Goal: Task Accomplishment & Management: Manage account settings

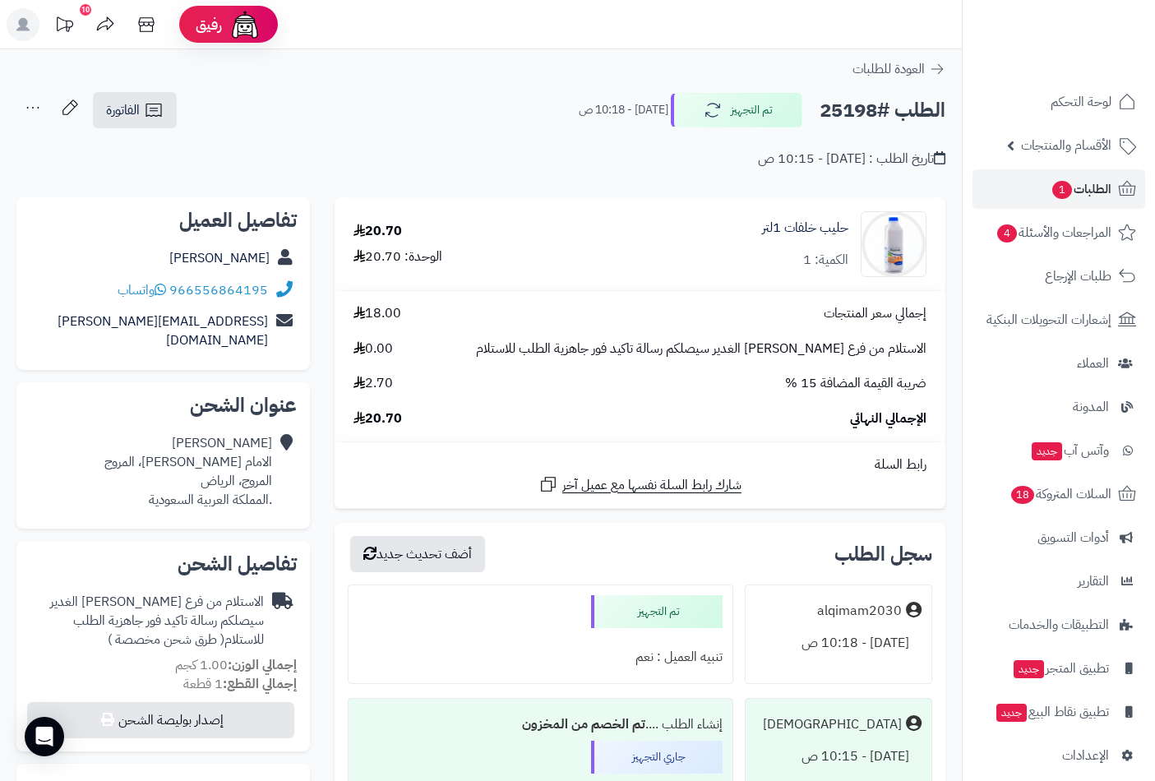
click at [1089, 184] on span "الطلبات 1" at bounding box center [1081, 189] width 61 height 23
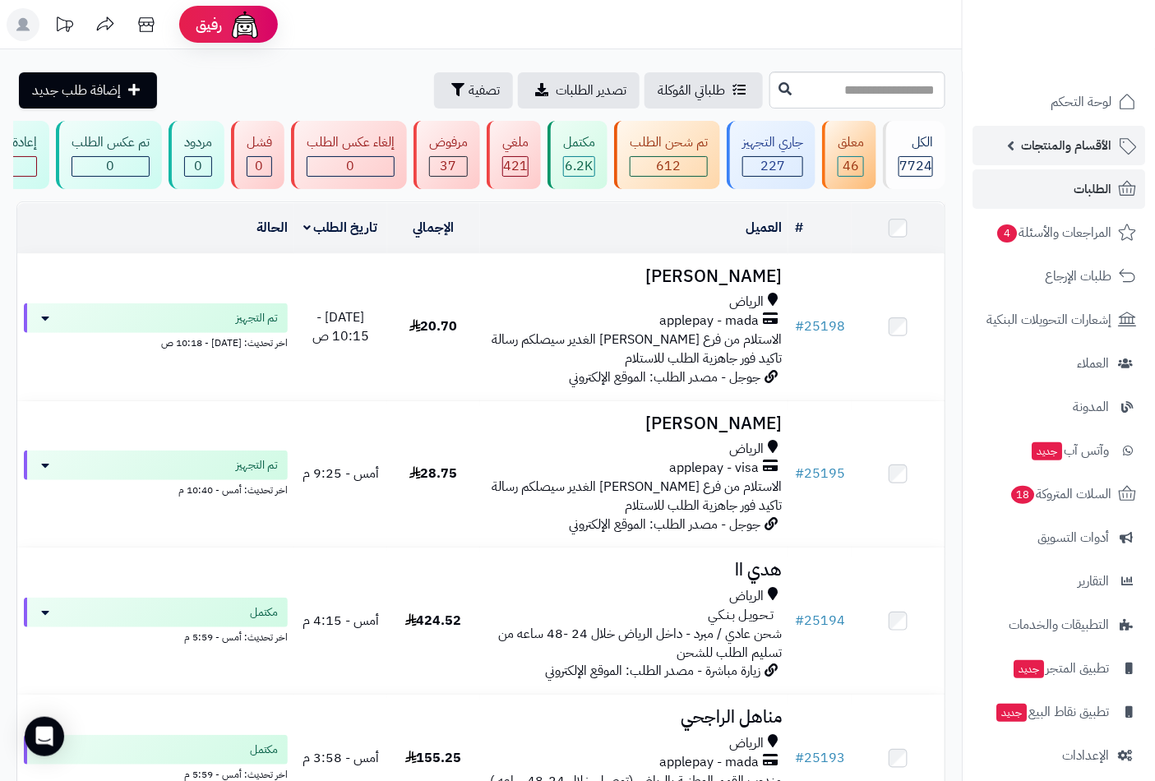
click at [1075, 145] on span "الأقسام والمنتجات" at bounding box center [1066, 145] width 90 height 23
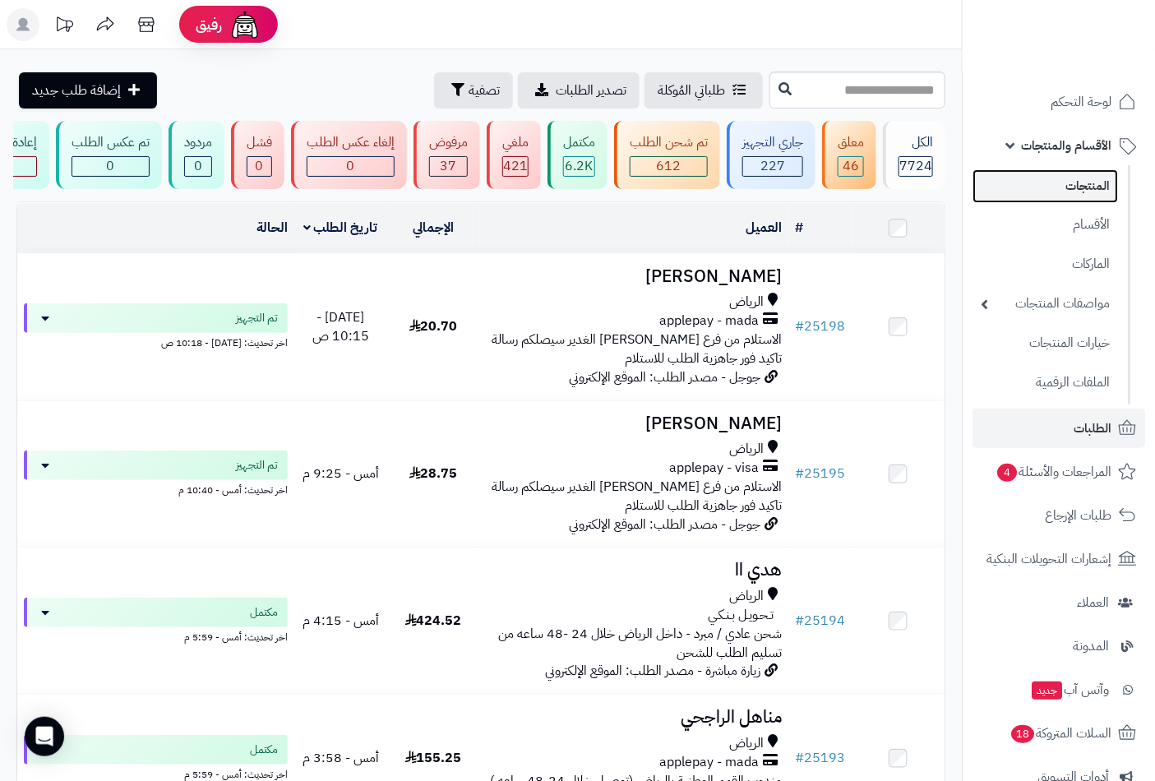
click at [1087, 184] on link "المنتجات" at bounding box center [1046, 186] width 146 height 34
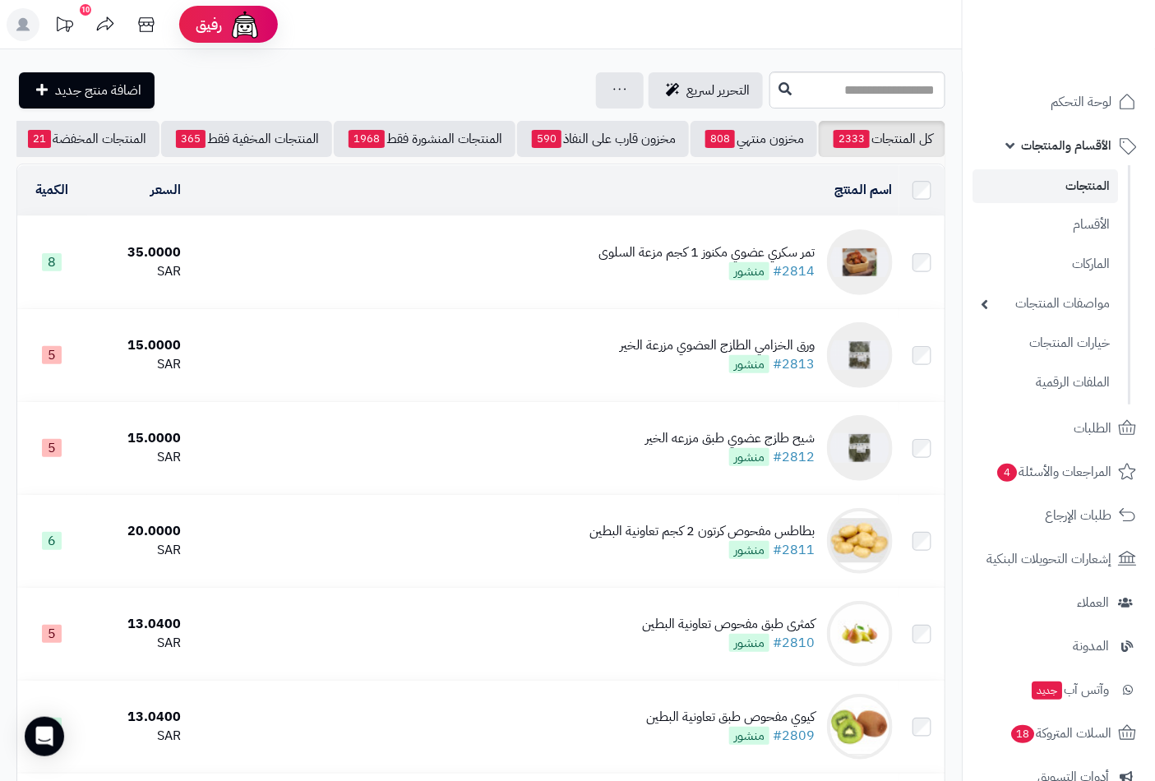
scroll to position [0, -155]
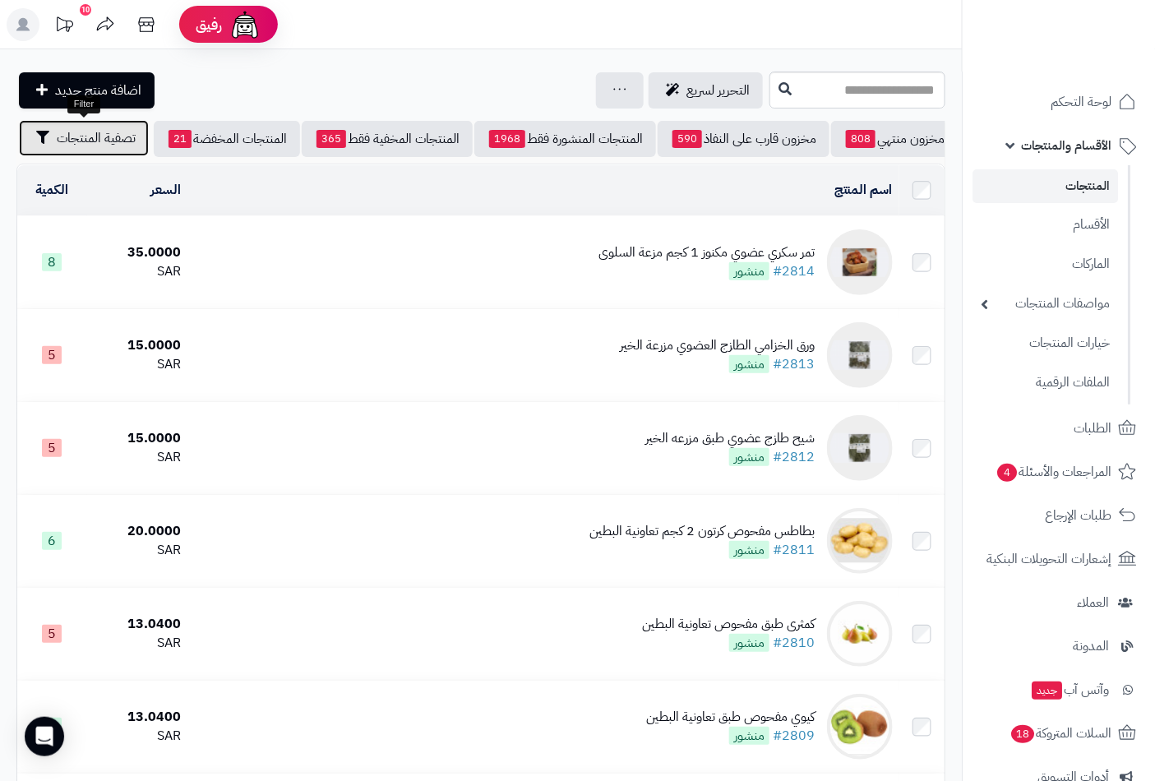
click at [86, 135] on span "تصفية المنتجات" at bounding box center [96, 138] width 79 height 20
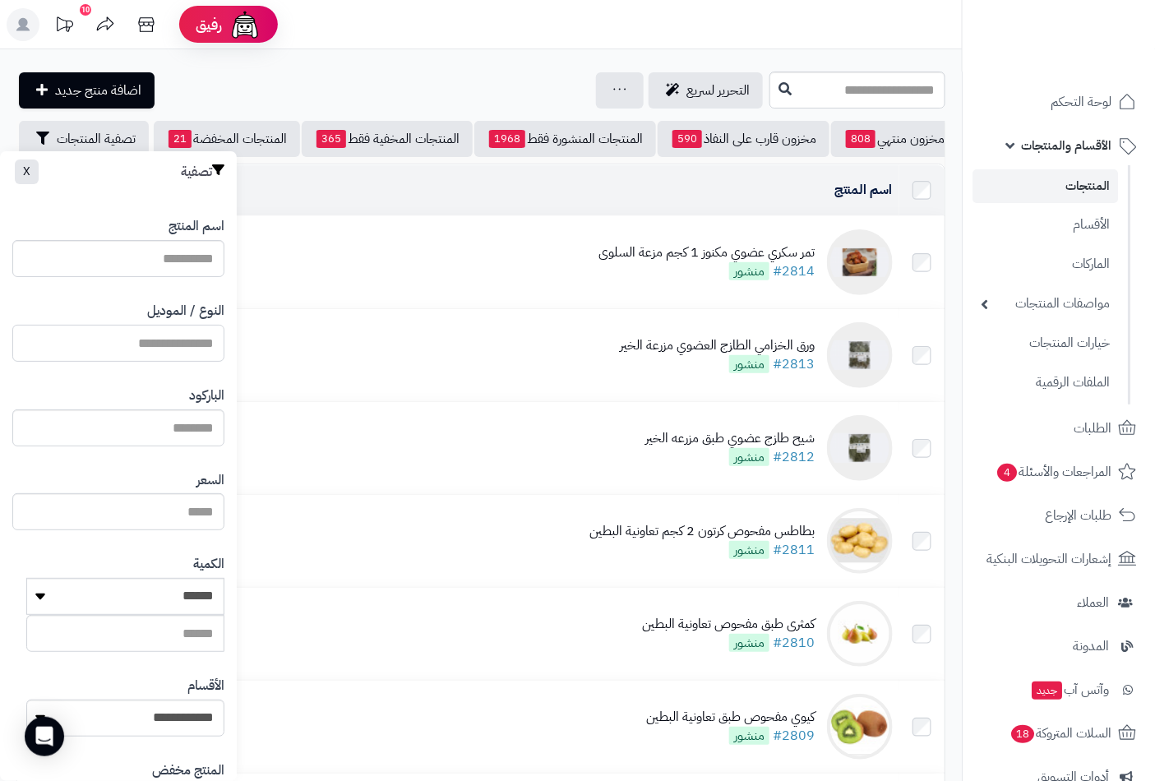
click at [185, 352] on input "النوع / الموديل" at bounding box center [118, 343] width 212 height 37
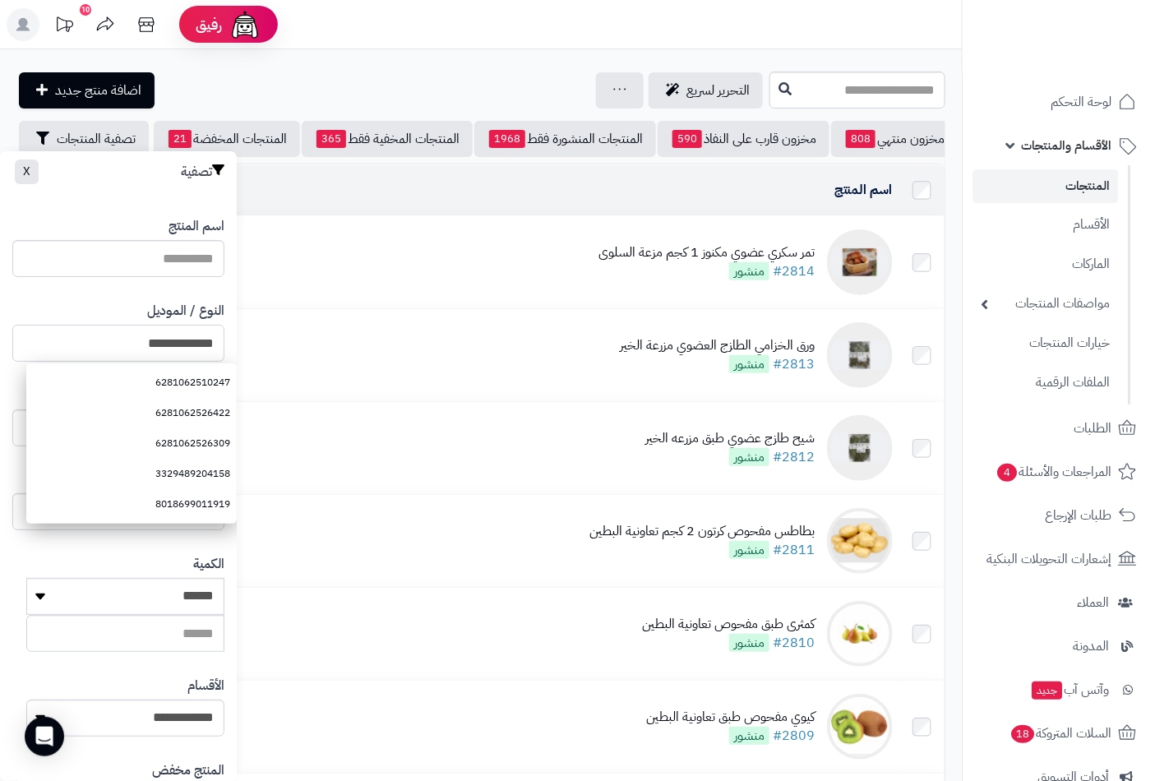
type input "**********"
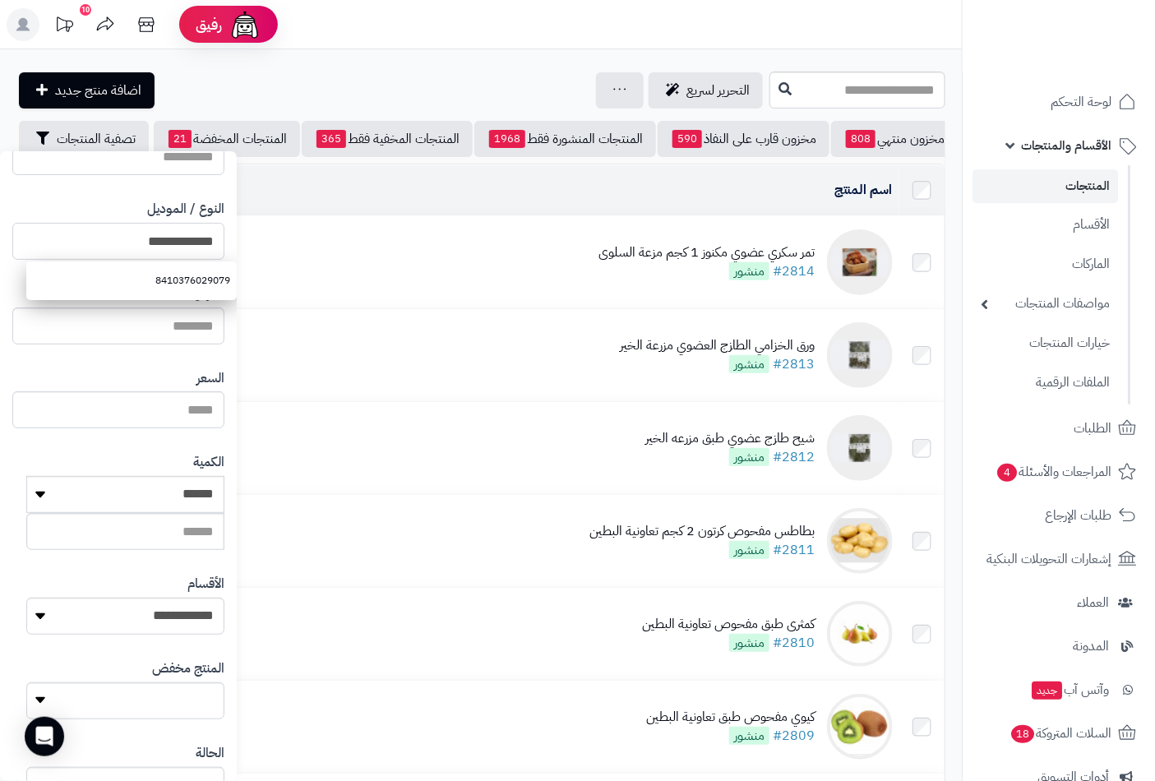
scroll to position [225, 0]
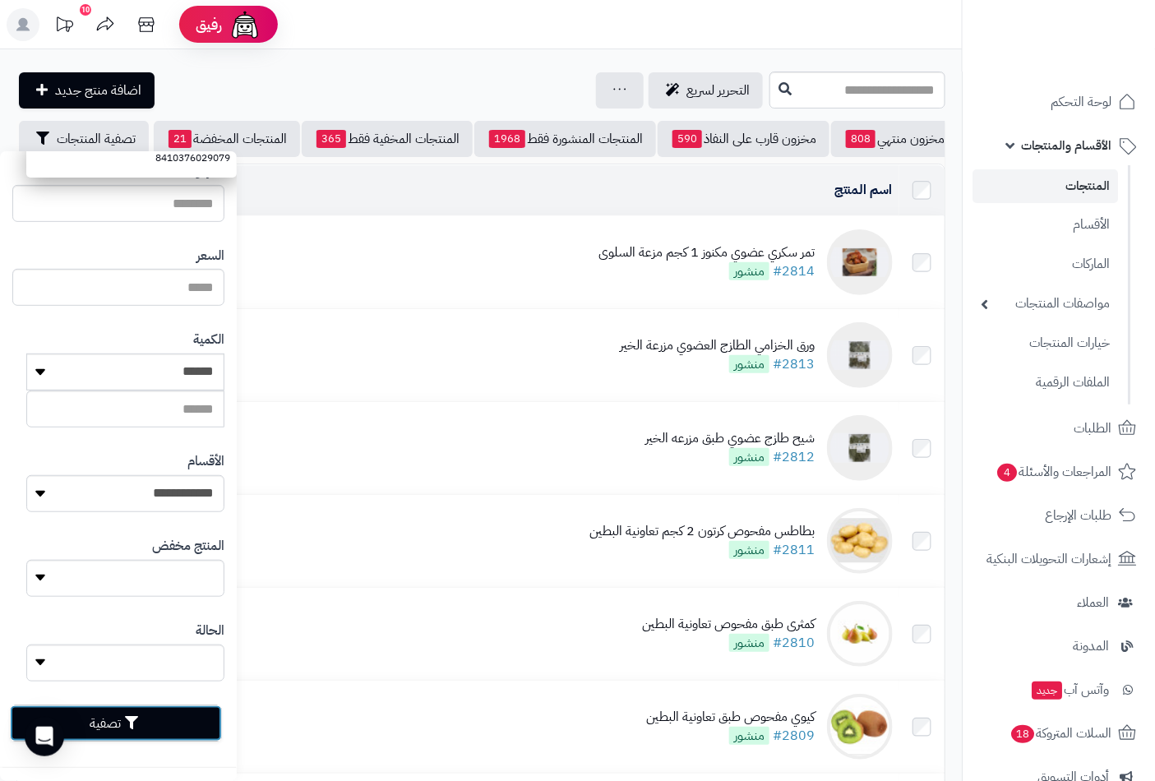
click at [154, 711] on button "تصفية" at bounding box center [116, 724] width 212 height 36
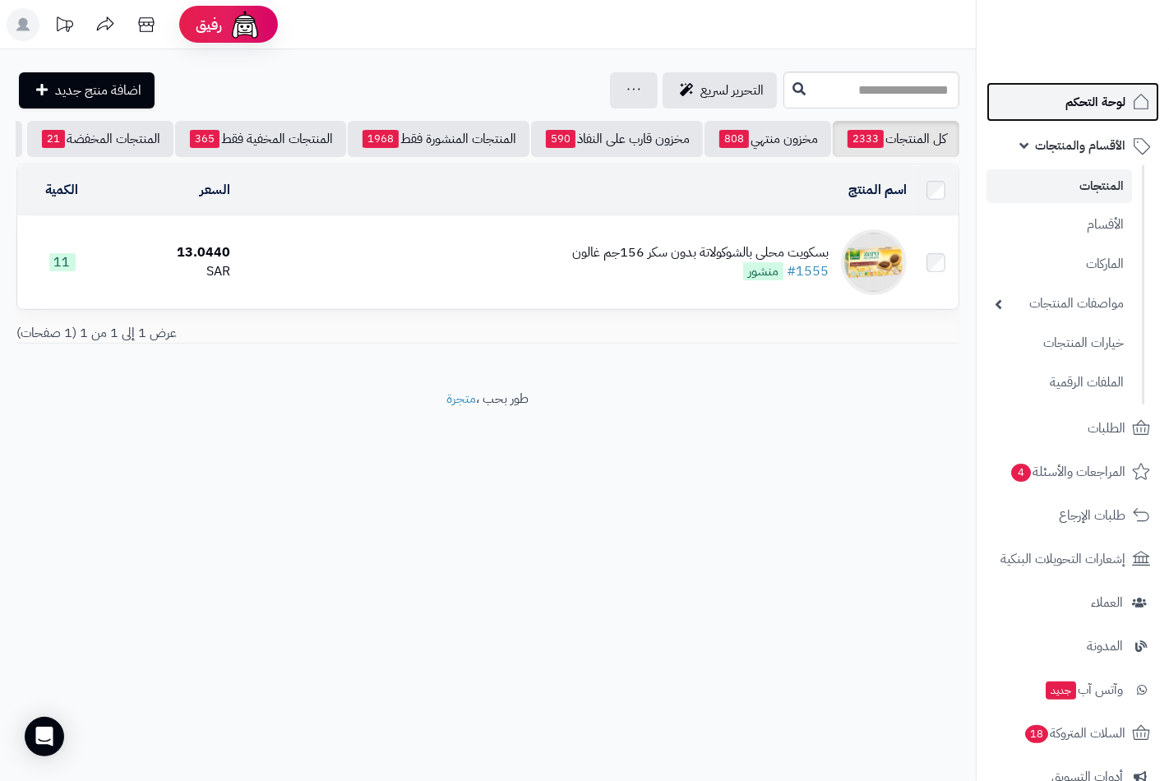
click at [1080, 104] on span "لوحة التحكم" at bounding box center [1096, 101] width 60 height 23
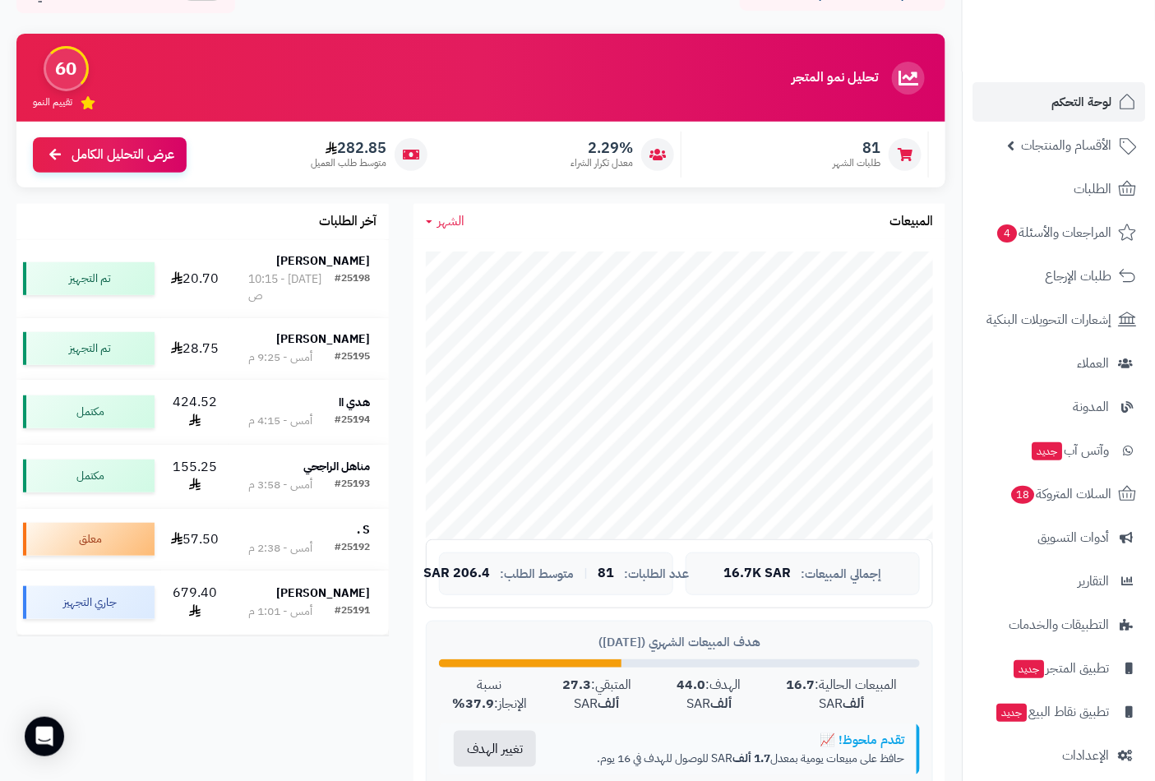
scroll to position [91, 0]
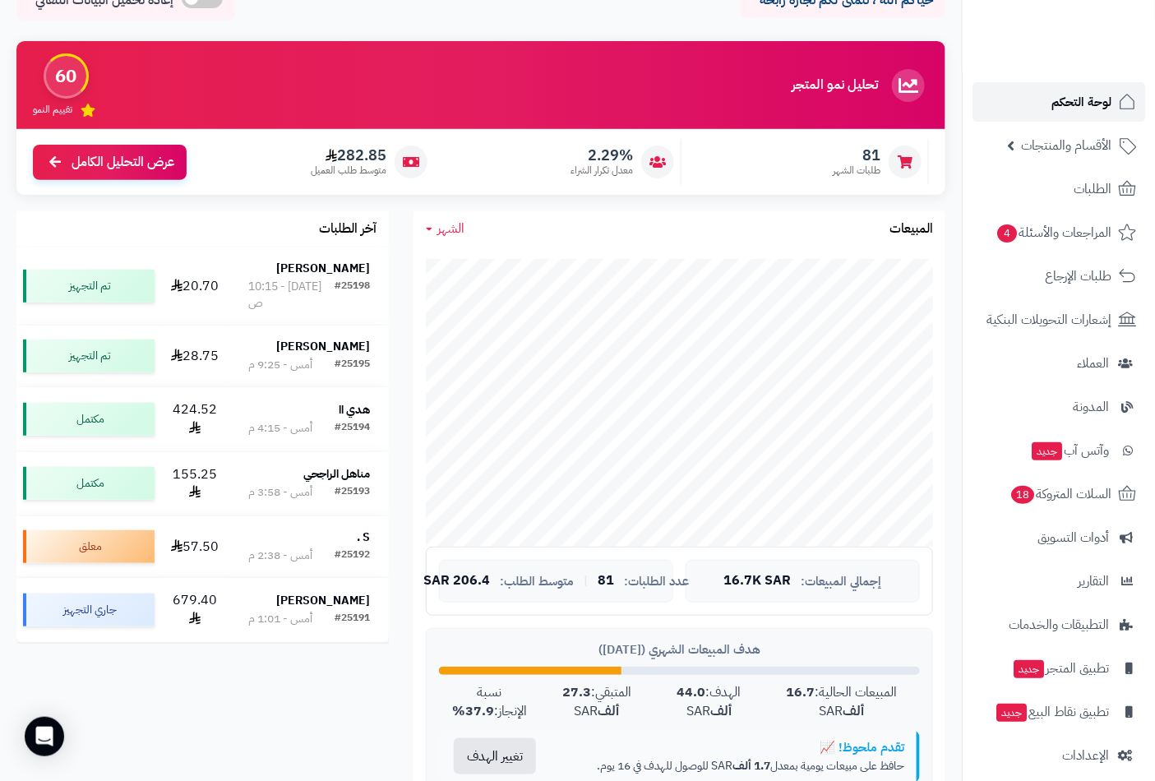
click at [1037, 100] on link "لوحة التحكم" at bounding box center [1059, 101] width 173 height 39
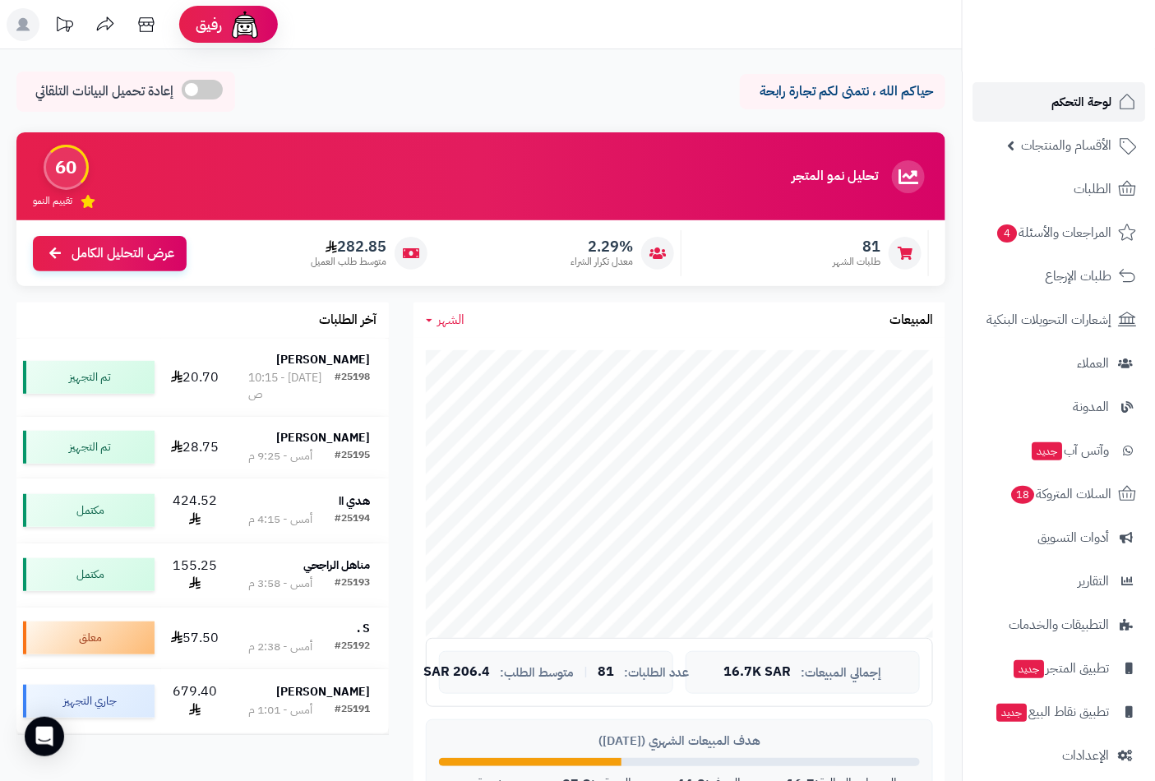
click at [1083, 105] on span "لوحة التحكم" at bounding box center [1082, 101] width 60 height 23
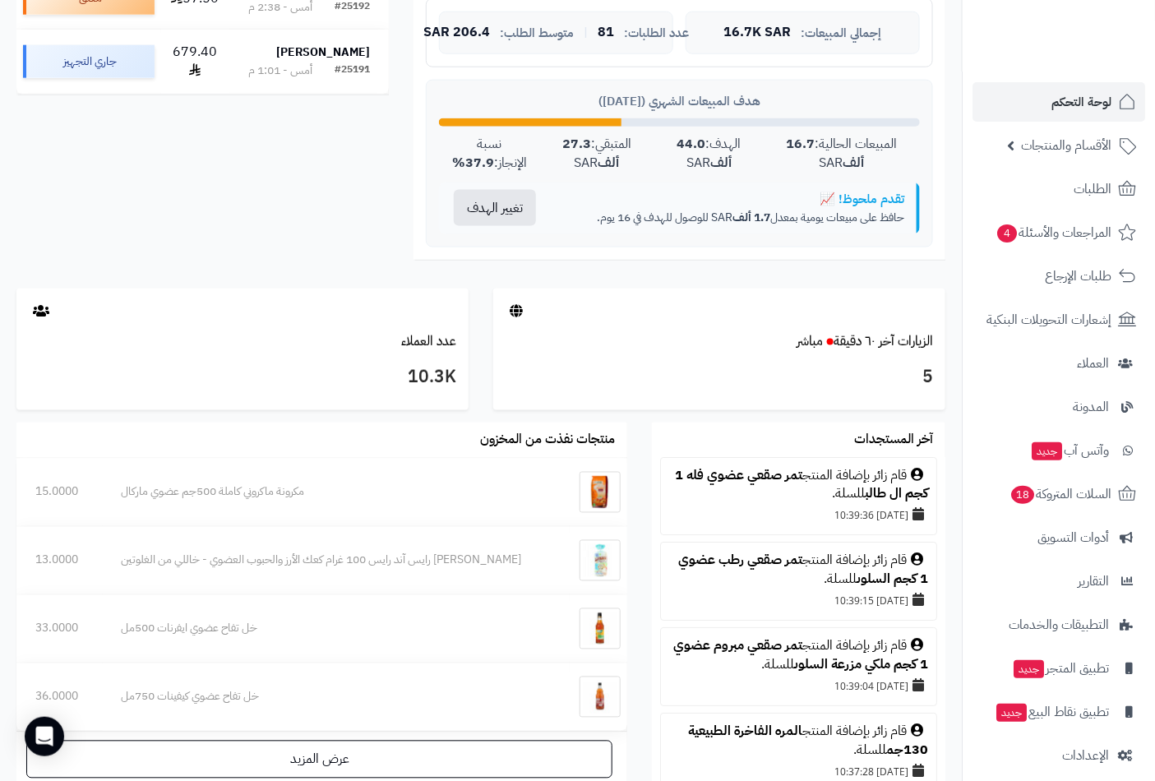
scroll to position [779, 0]
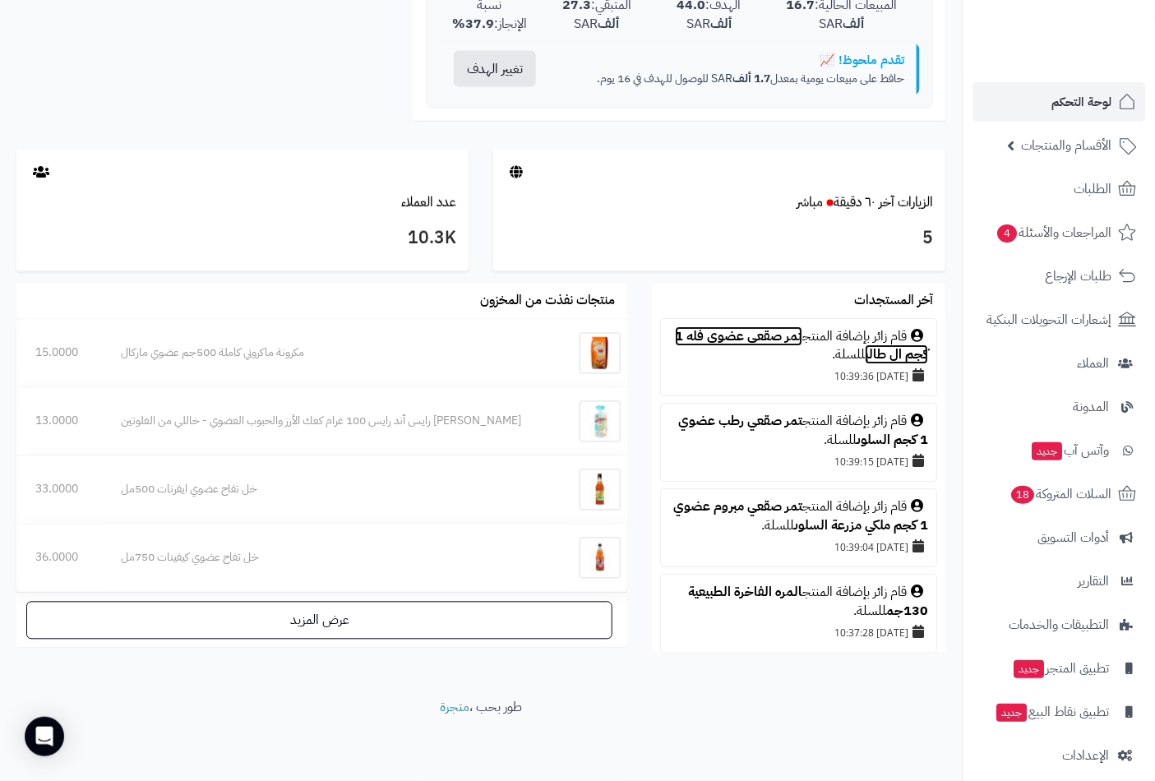
click at [757, 336] on link "تمر صقعي عضوي فله 1 كجم ال طالب" at bounding box center [801, 346] width 253 height 39
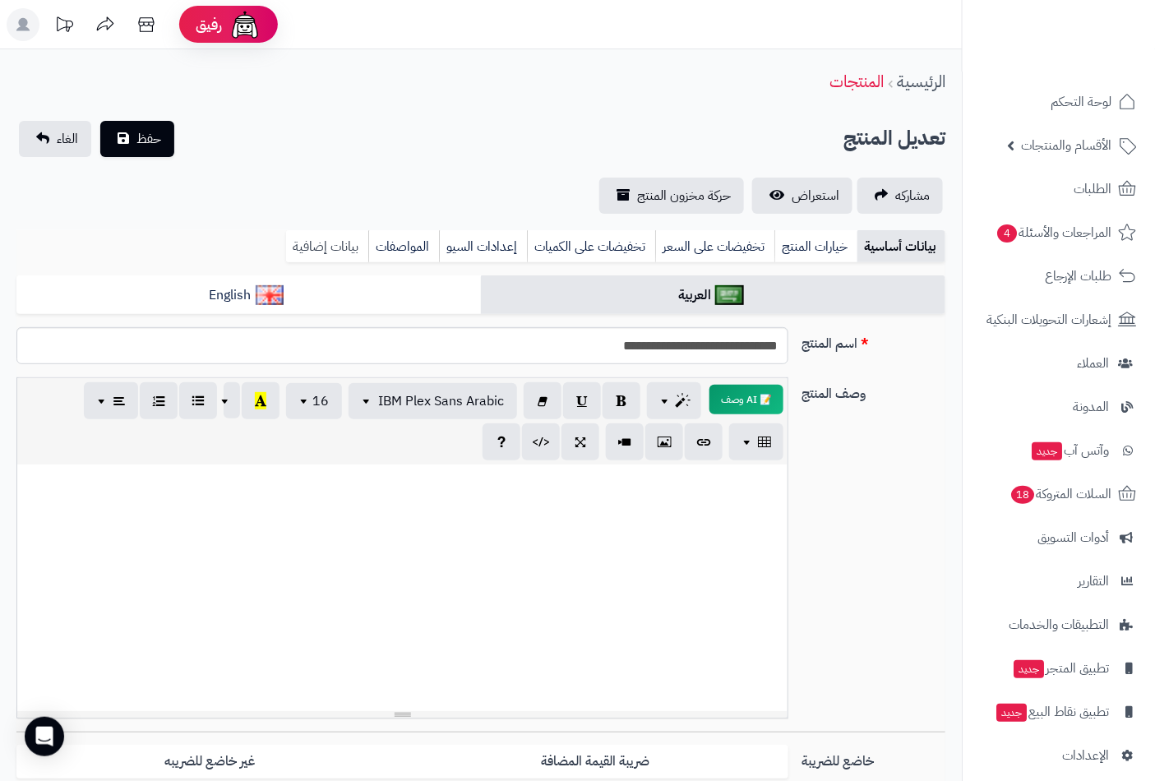
click at [327, 238] on link "بيانات إضافية" at bounding box center [327, 246] width 82 height 33
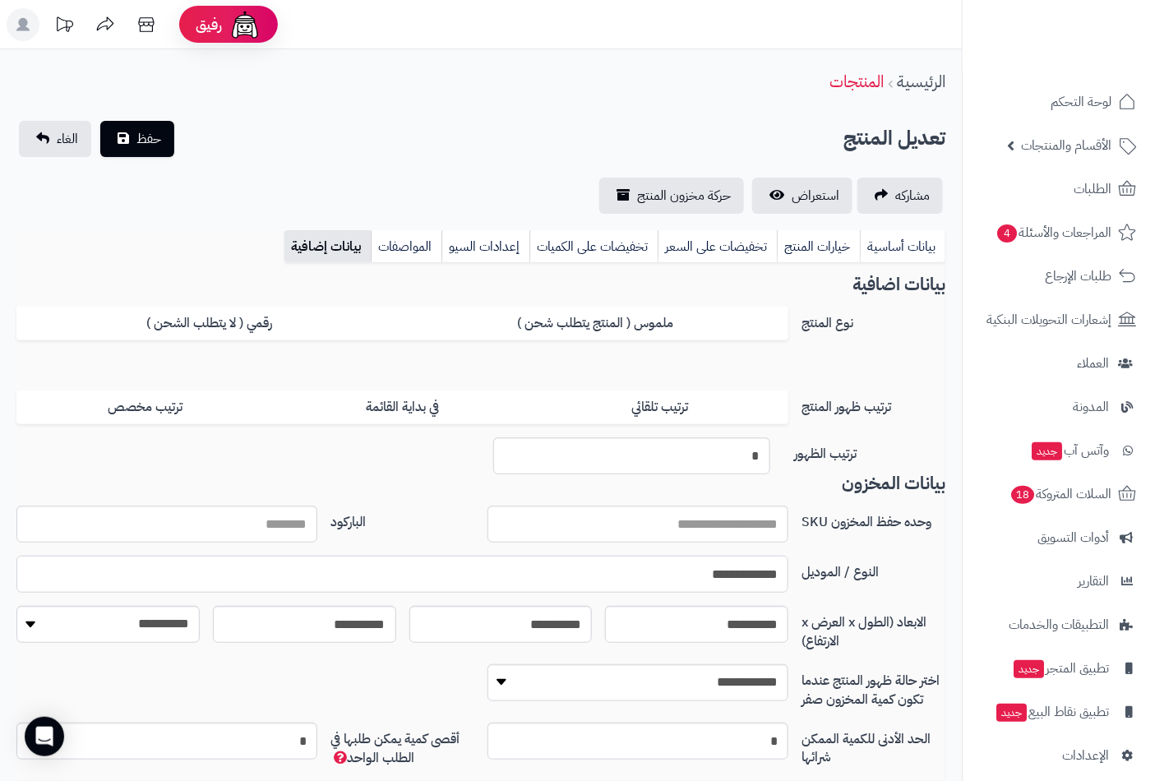
click at [729, 573] on input "**********" at bounding box center [402, 574] width 772 height 37
paste input "**********"
type input "**********"
click at [146, 128] on span "حفظ" at bounding box center [149, 138] width 25 height 20
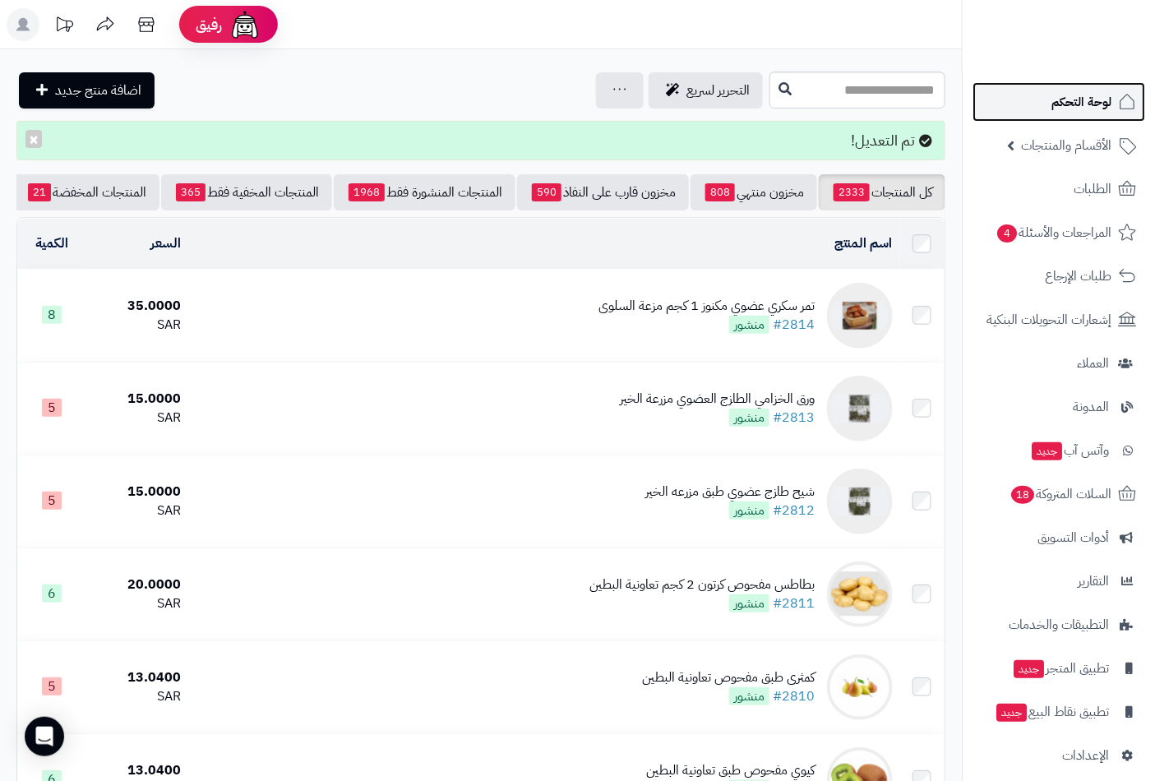
click at [1080, 99] on span "لوحة التحكم" at bounding box center [1082, 101] width 60 height 23
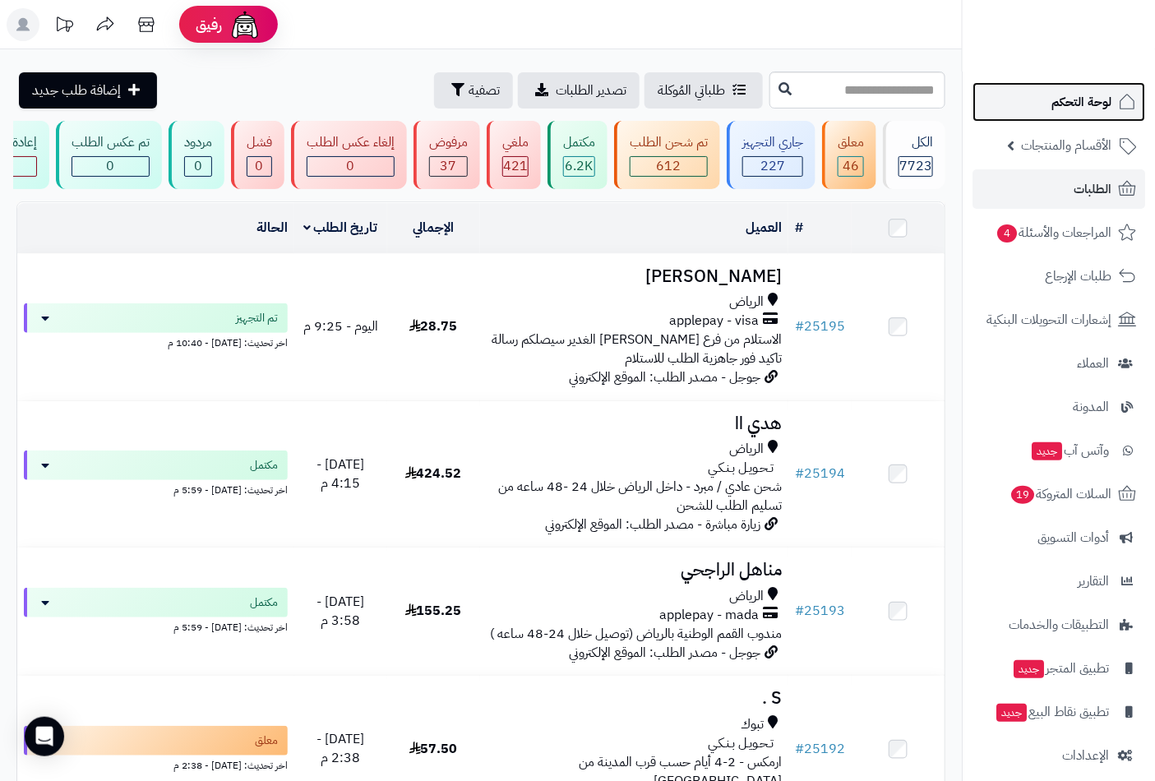
click at [1067, 92] on span "لوحة التحكم" at bounding box center [1082, 101] width 60 height 23
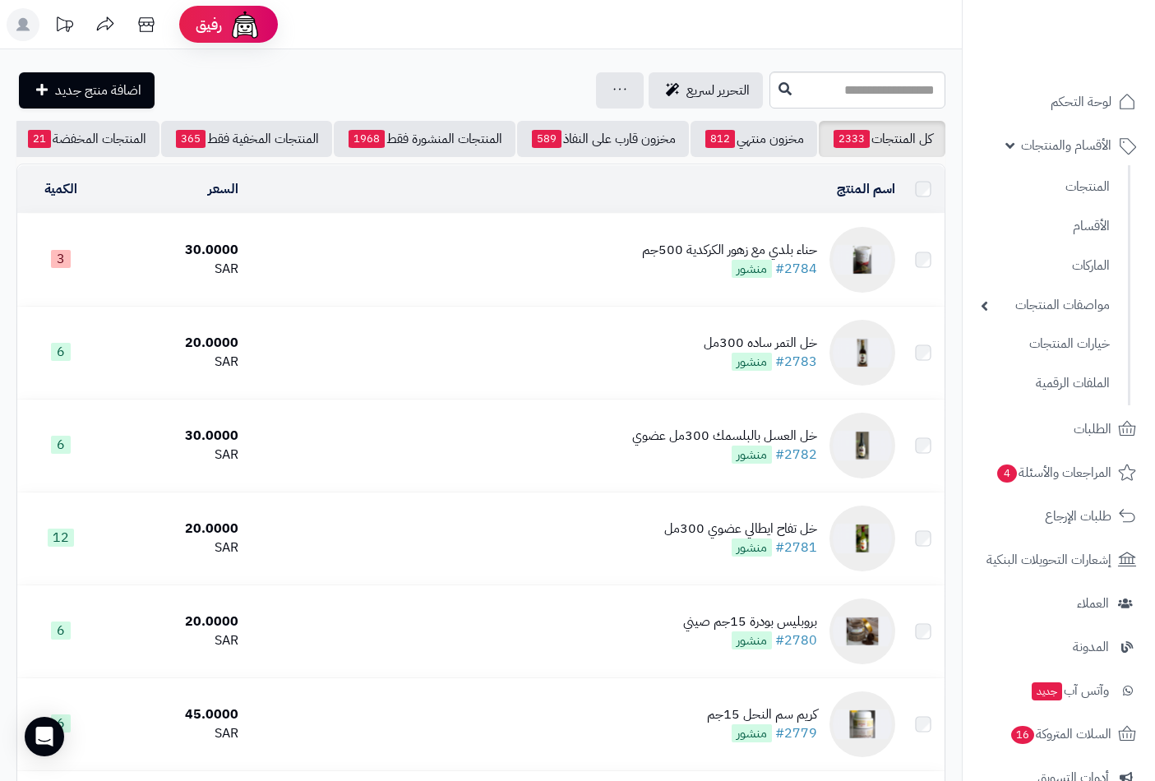
scroll to position [1592, 0]
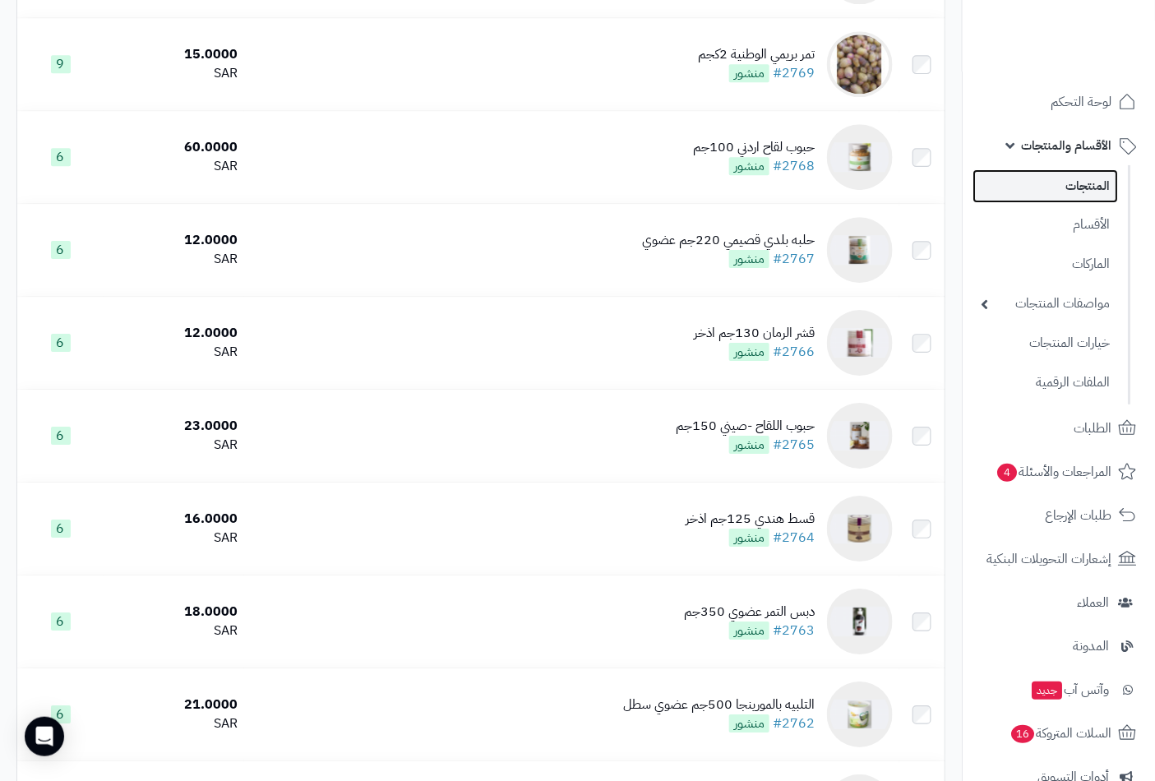
click at [1071, 187] on link "المنتجات" at bounding box center [1046, 186] width 146 height 34
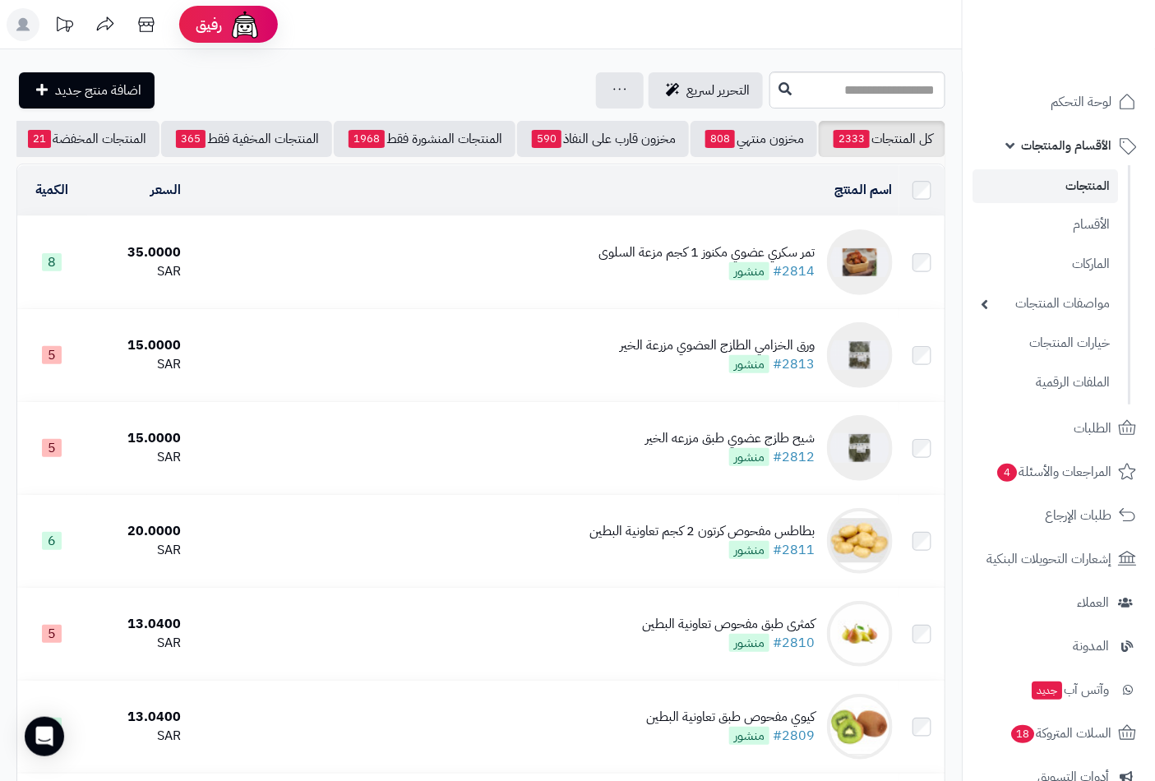
scroll to position [0, -155]
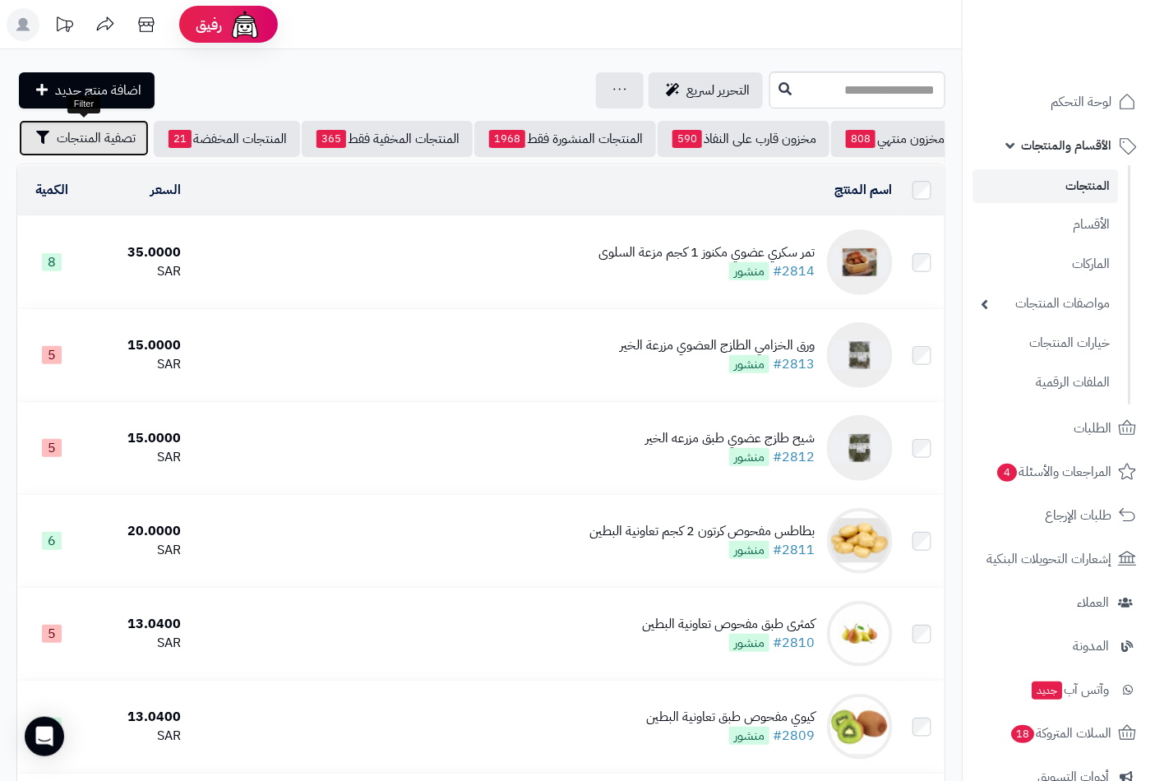
click at [81, 146] on span "تصفية المنتجات" at bounding box center [96, 138] width 79 height 20
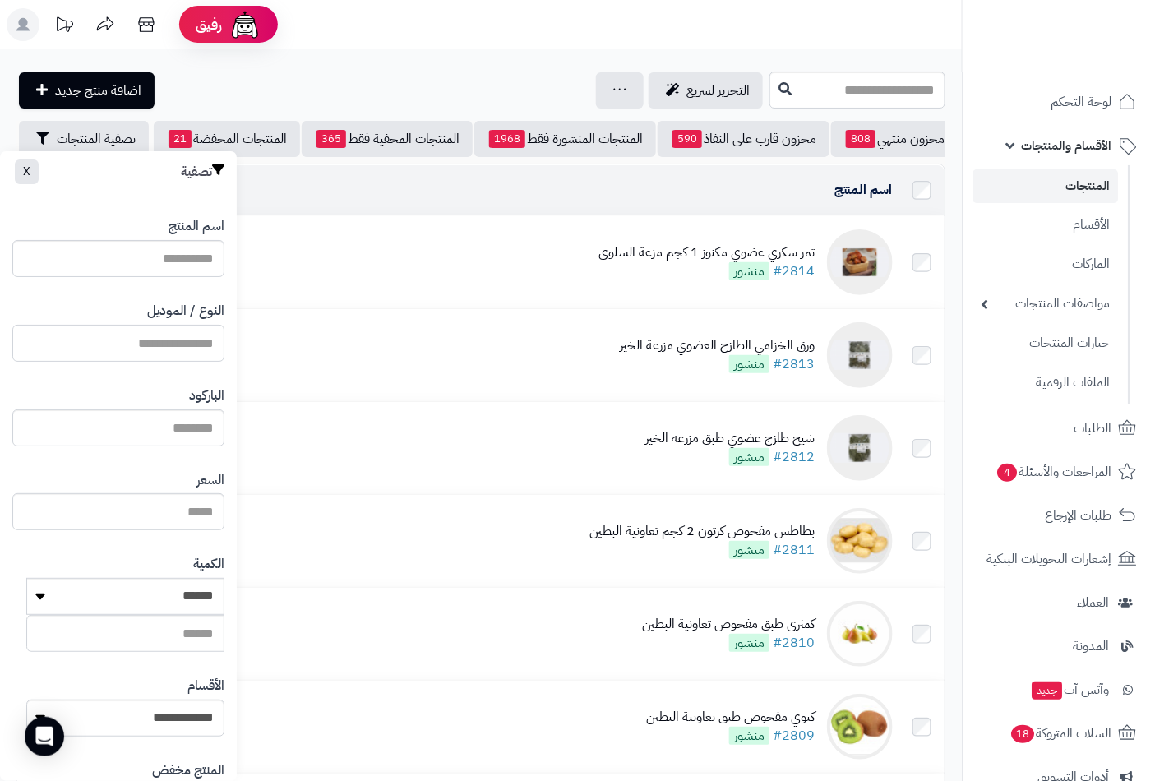
click at [192, 337] on input "النوع / الموديل" at bounding box center [118, 343] width 212 height 37
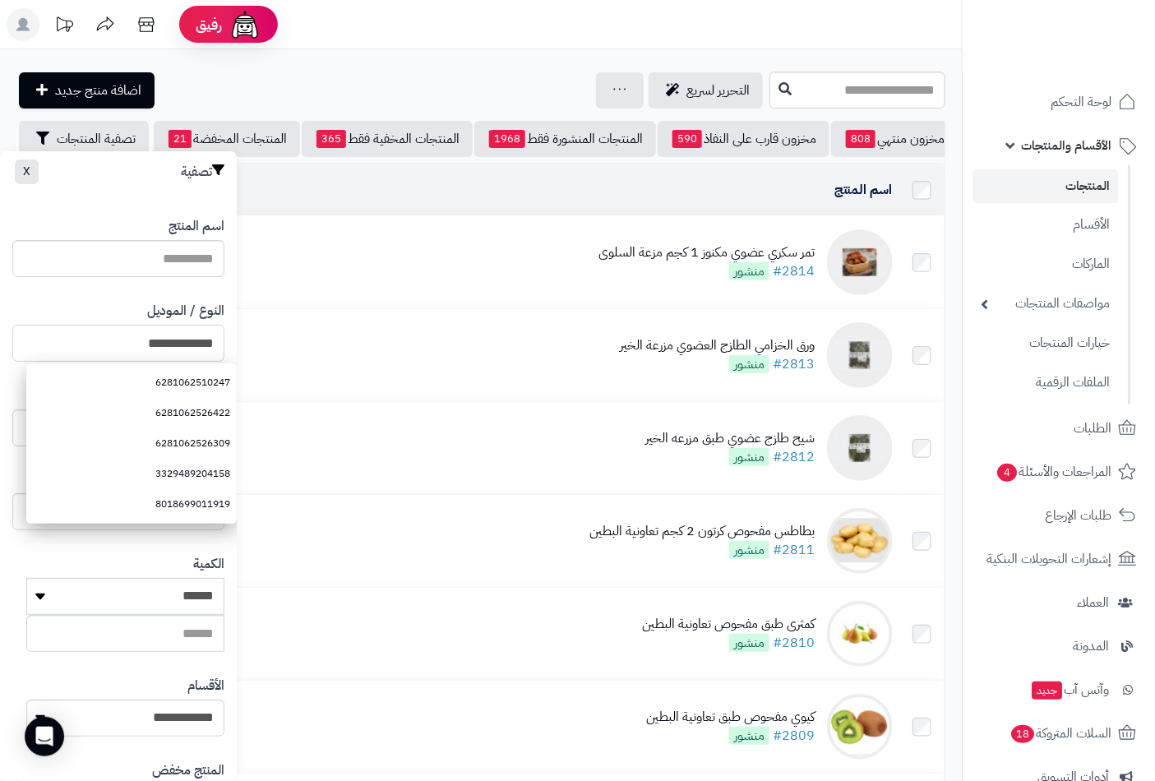
type input "**********"
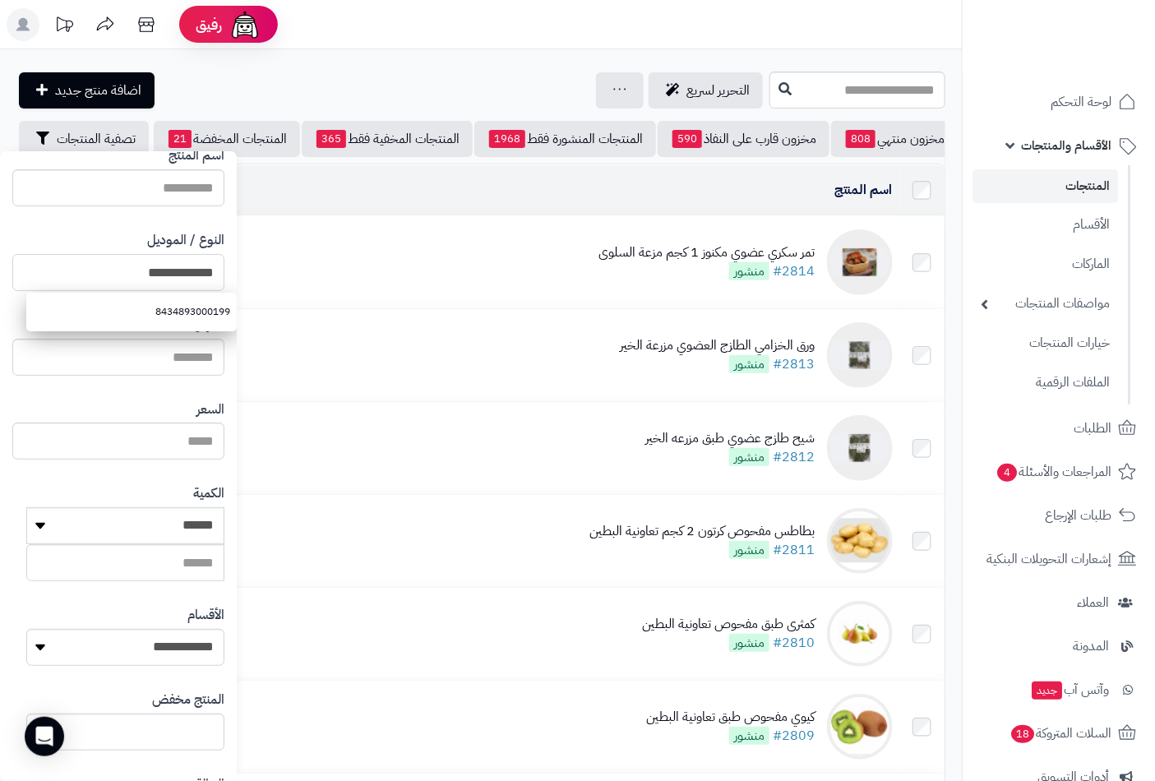
scroll to position [225, 0]
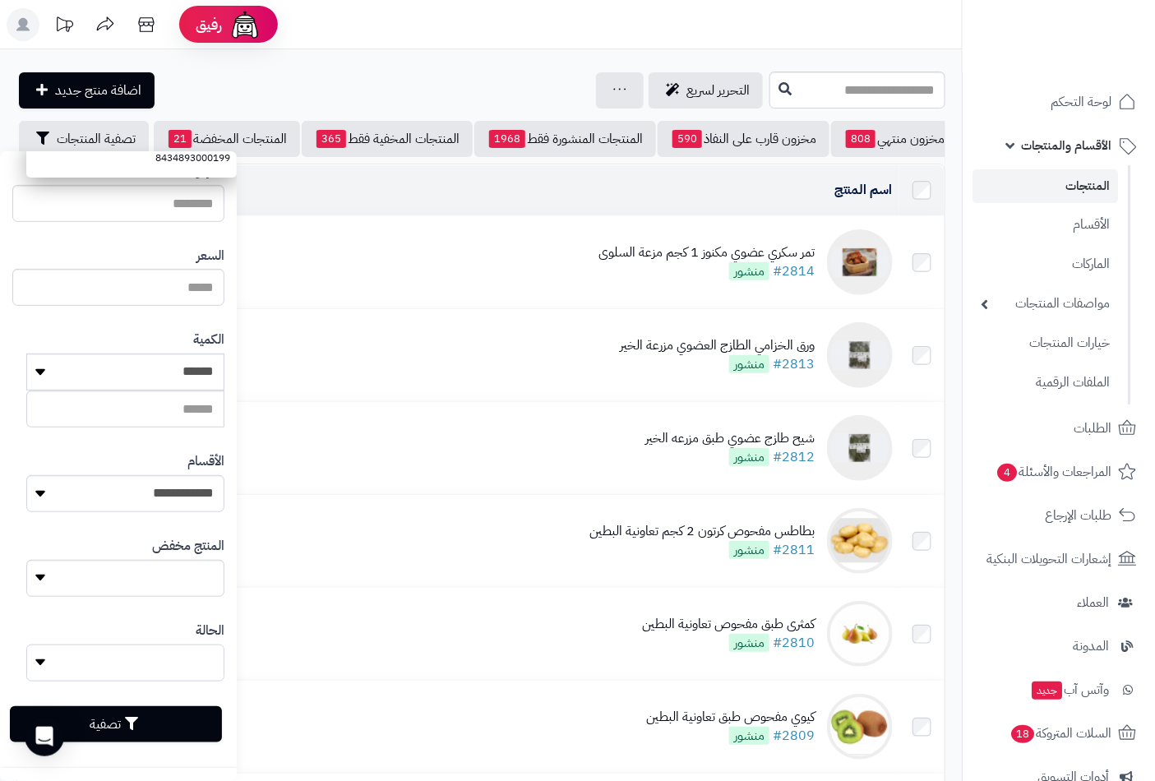
click at [95, 676] on select "**** ****" at bounding box center [125, 663] width 198 height 37
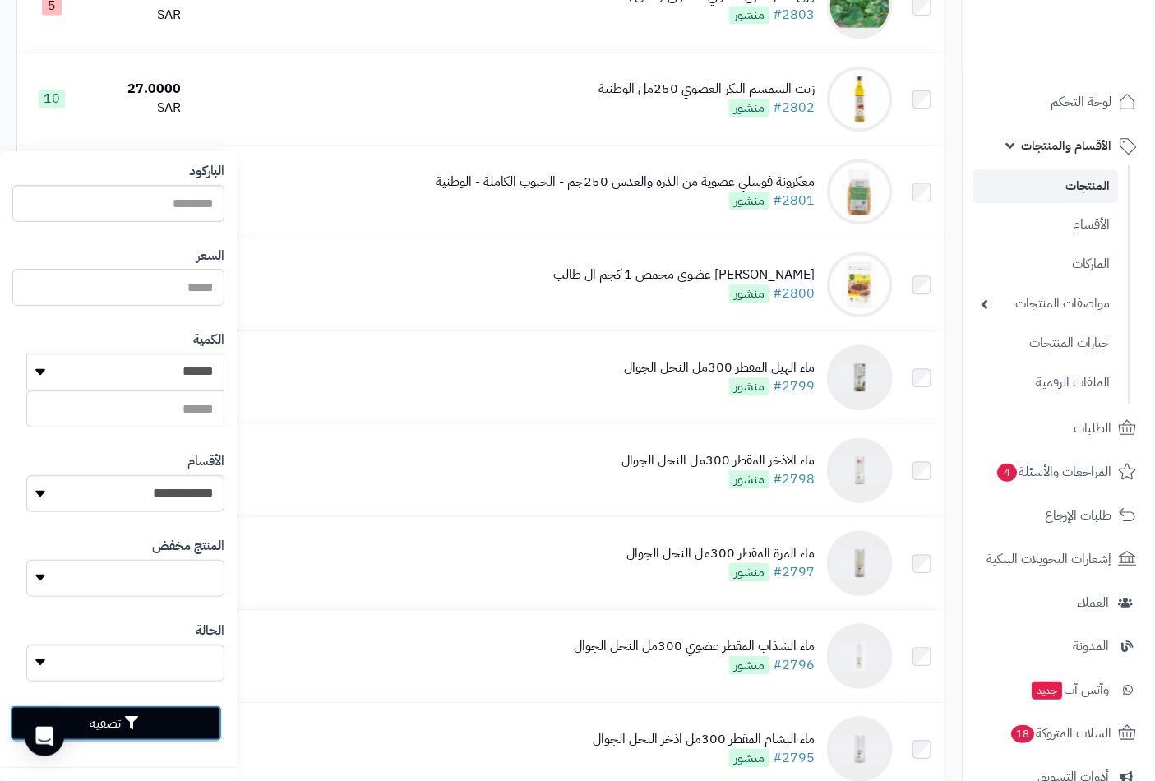
click at [163, 729] on button "تصفية" at bounding box center [116, 724] width 212 height 36
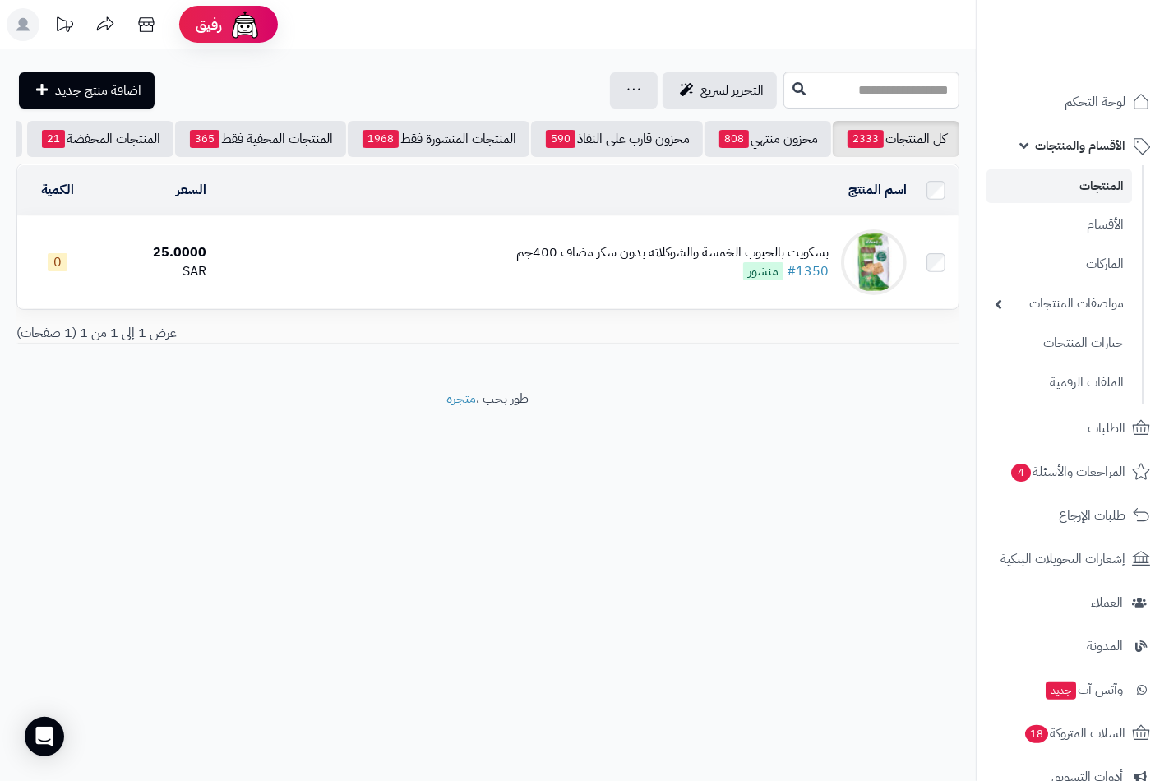
click at [510, 262] on td "بسكويت بالحبوب الخمسة والشوكلاته بدون سكر مضاف 400جم #1350 منشور" at bounding box center [563, 262] width 701 height 92
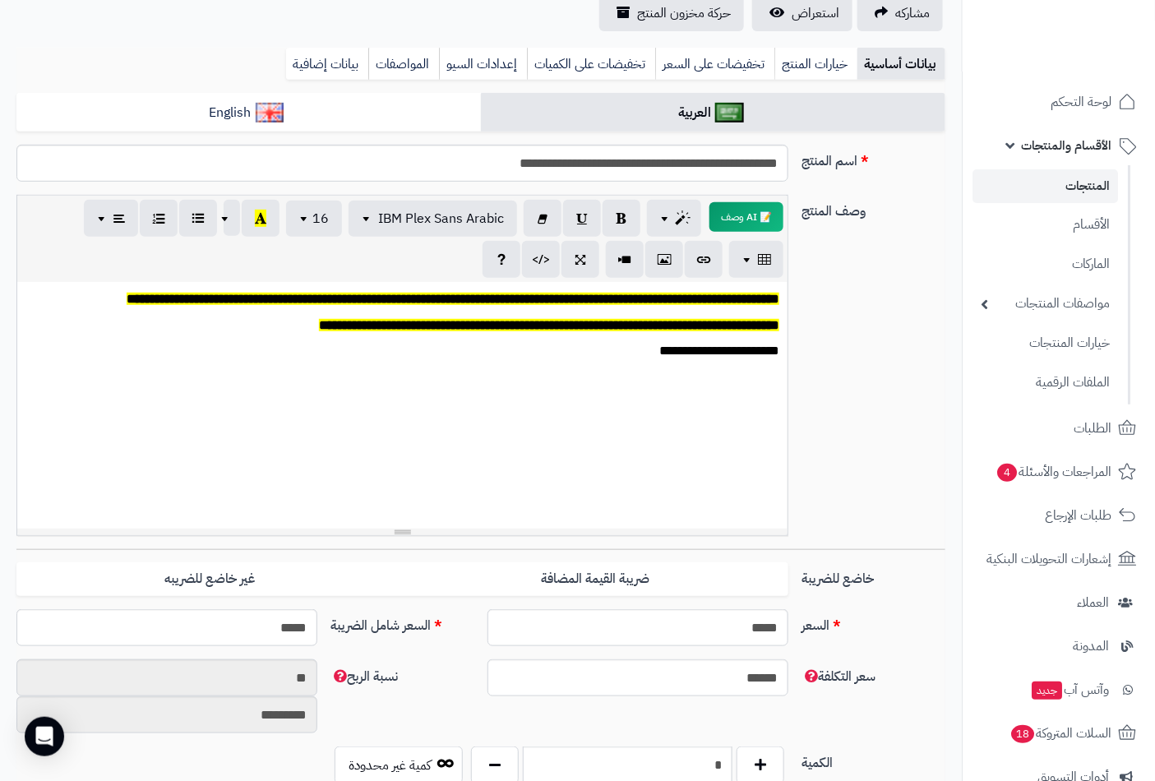
scroll to position [365, 0]
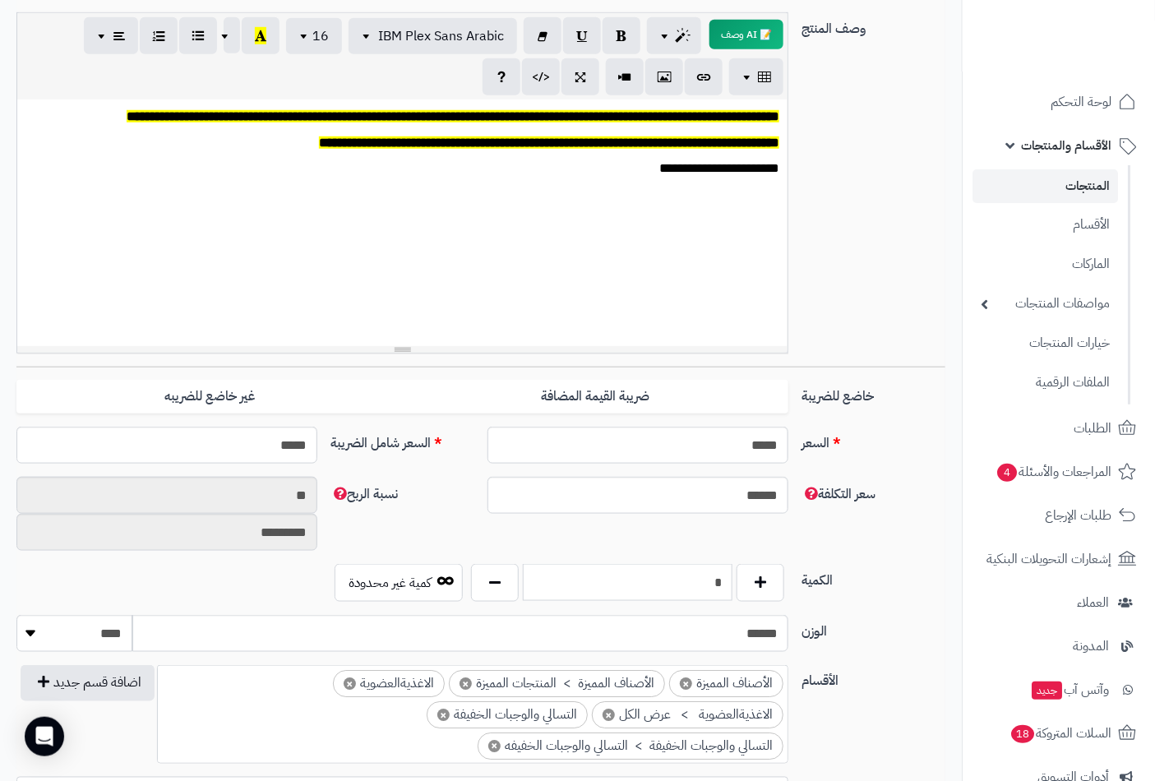
click at [701, 564] on input "*" at bounding box center [628, 582] width 210 height 37
click at [700, 564] on input "*" at bounding box center [628, 582] width 210 height 37
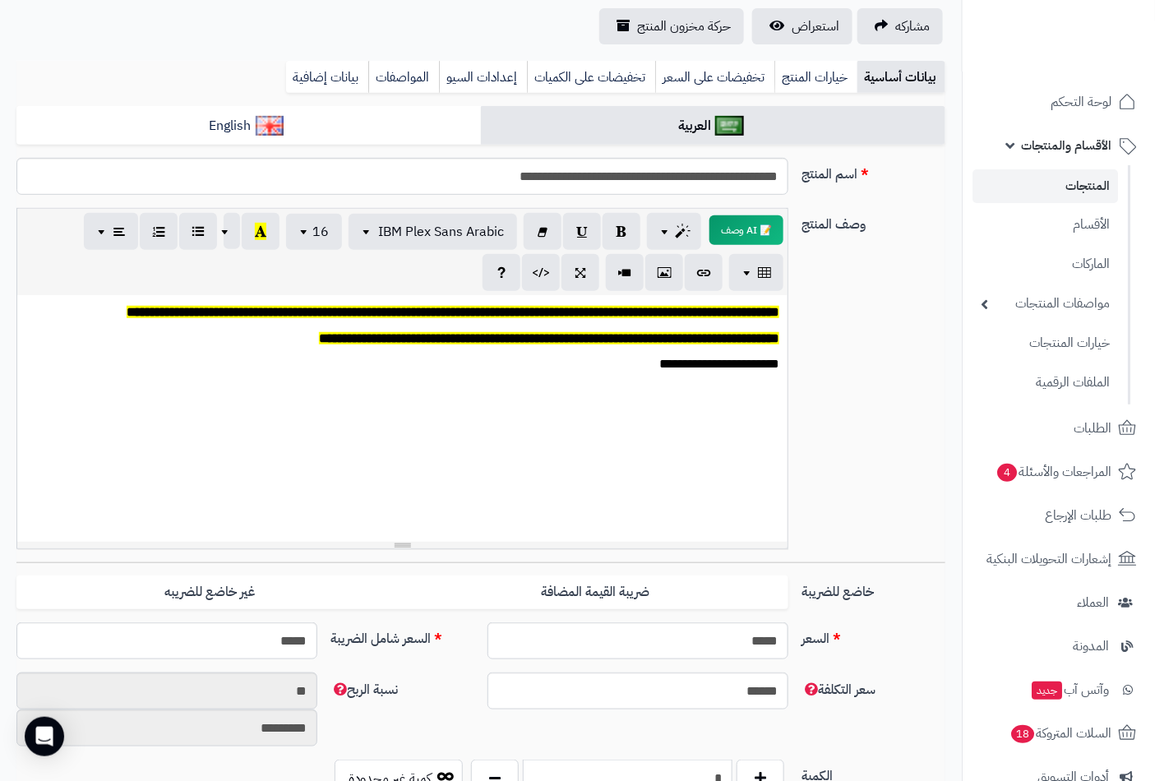
scroll to position [0, 0]
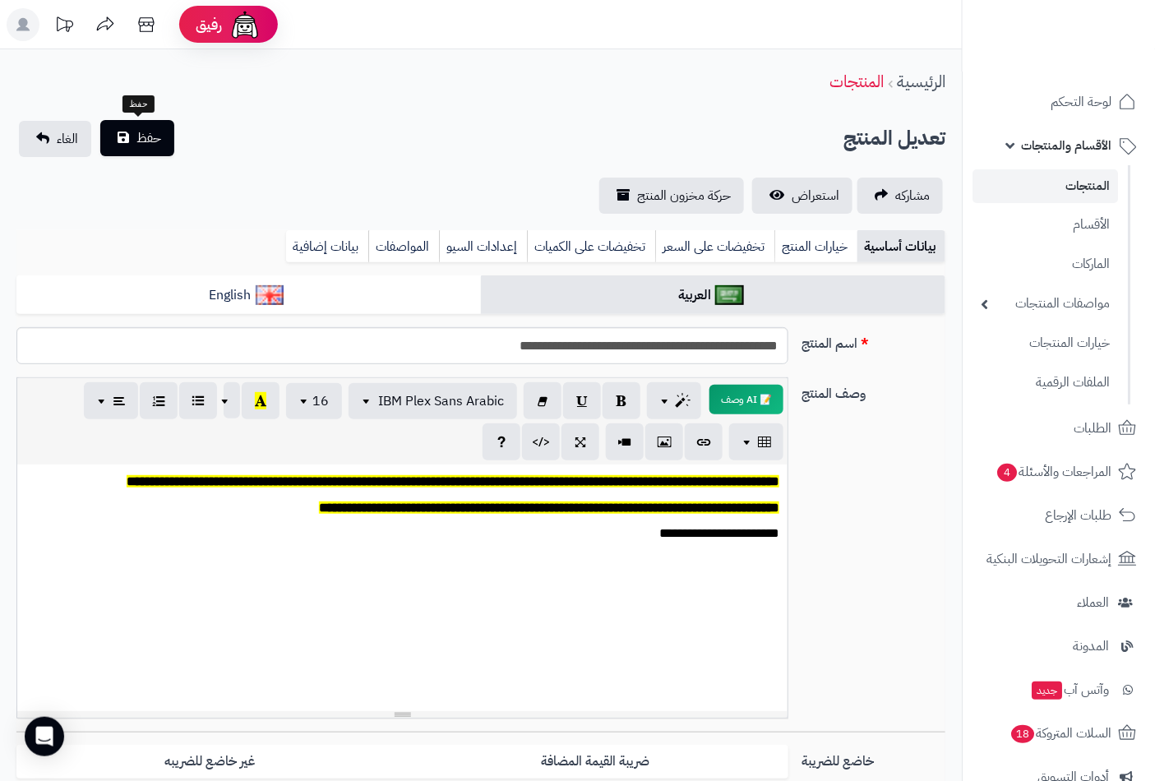
type input "*"
click at [144, 141] on span "حفظ" at bounding box center [149, 138] width 25 height 20
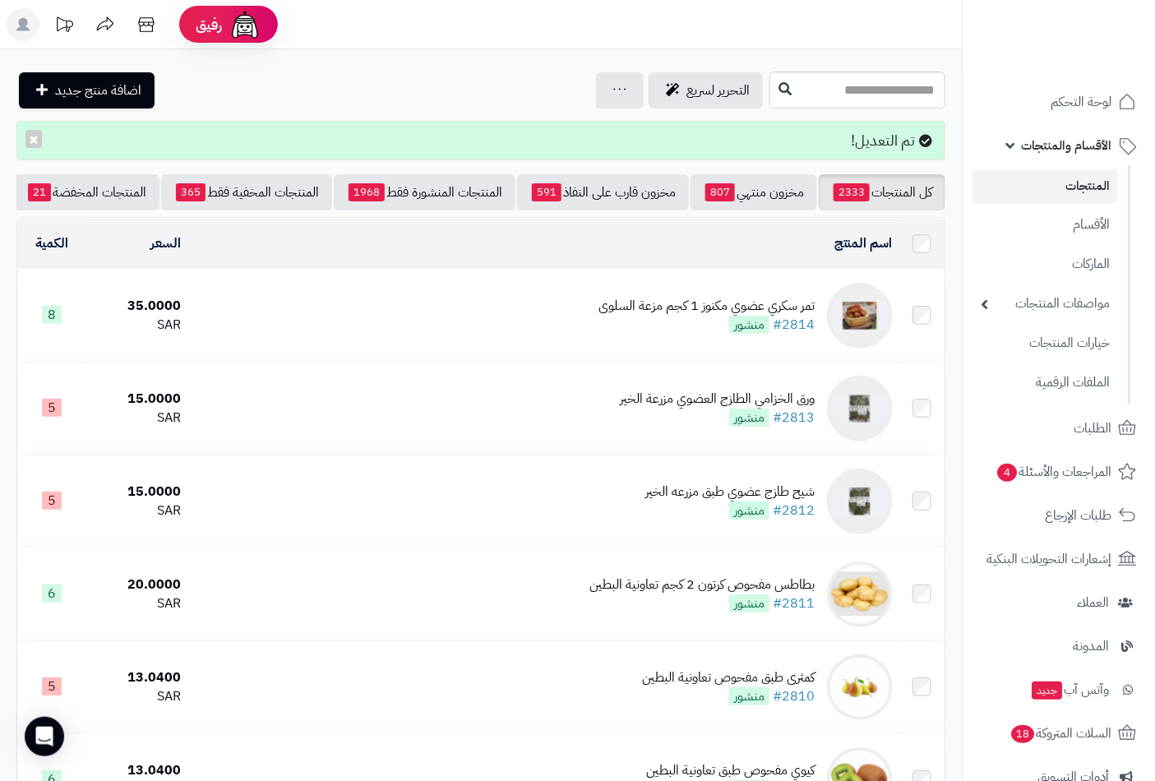
scroll to position [0, -155]
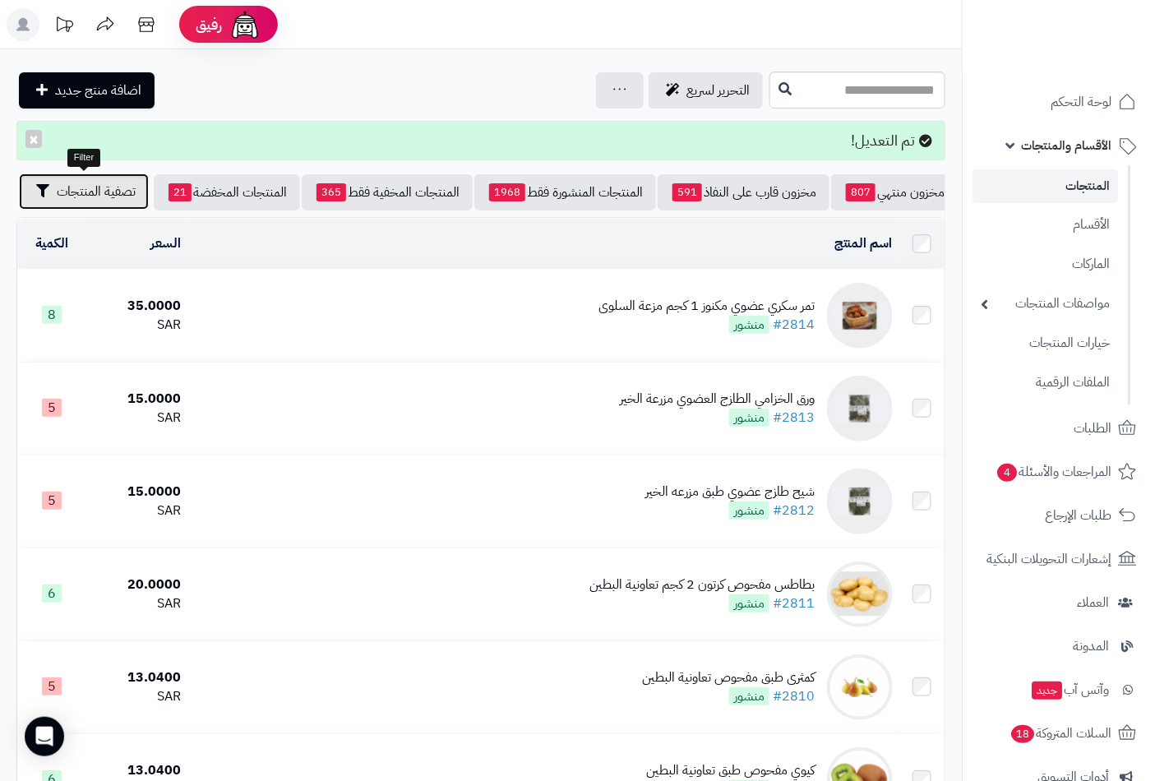
click at [115, 191] on span "تصفية المنتجات" at bounding box center [96, 192] width 79 height 20
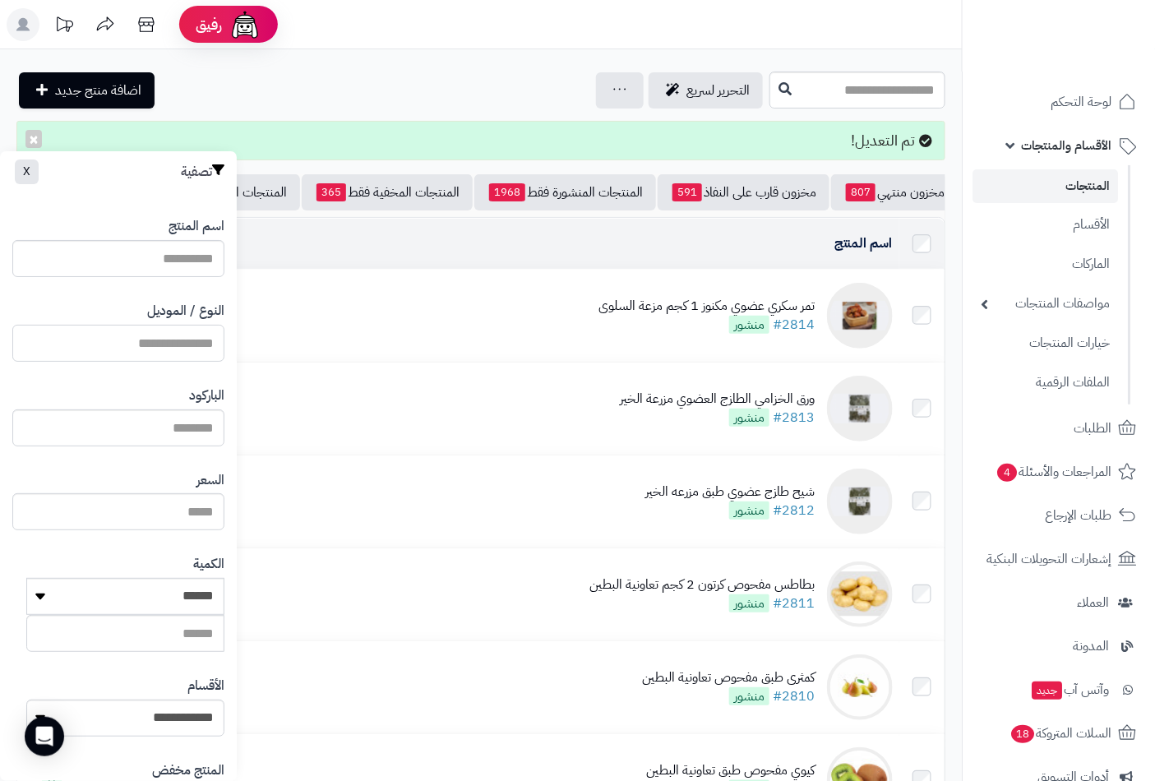
click at [207, 338] on input "النوع / الموديل" at bounding box center [118, 343] width 212 height 37
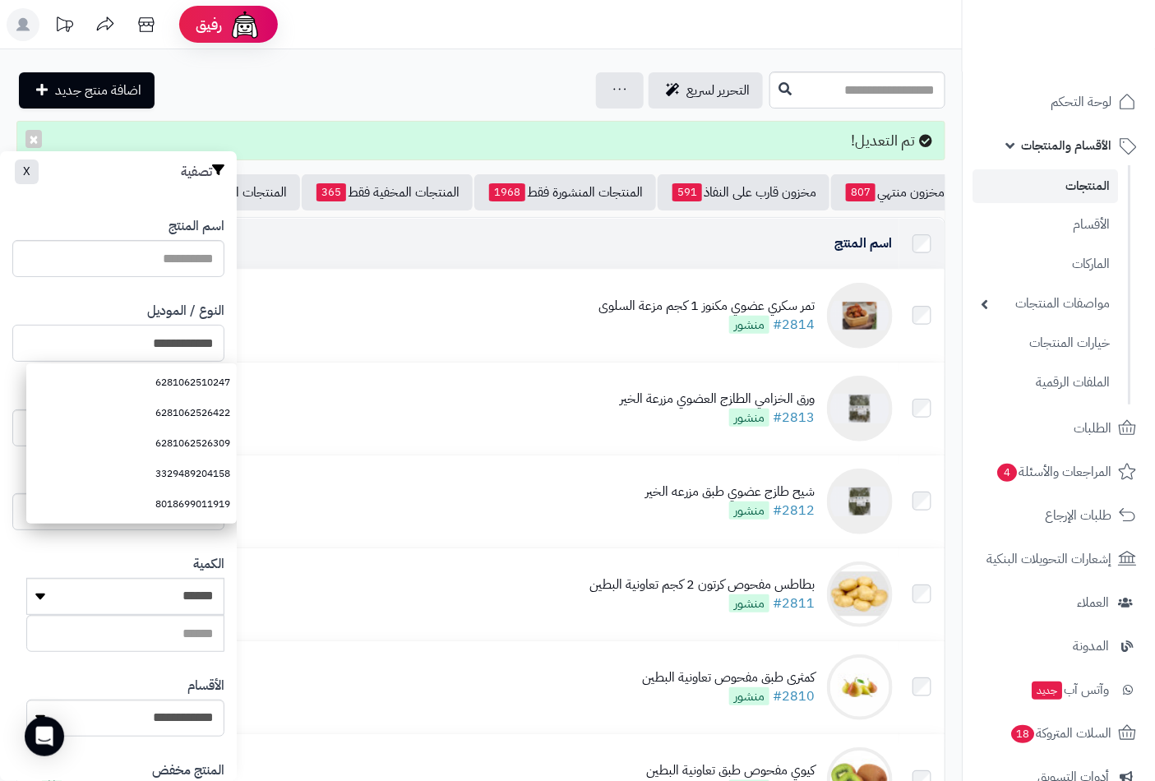
type input "**********"
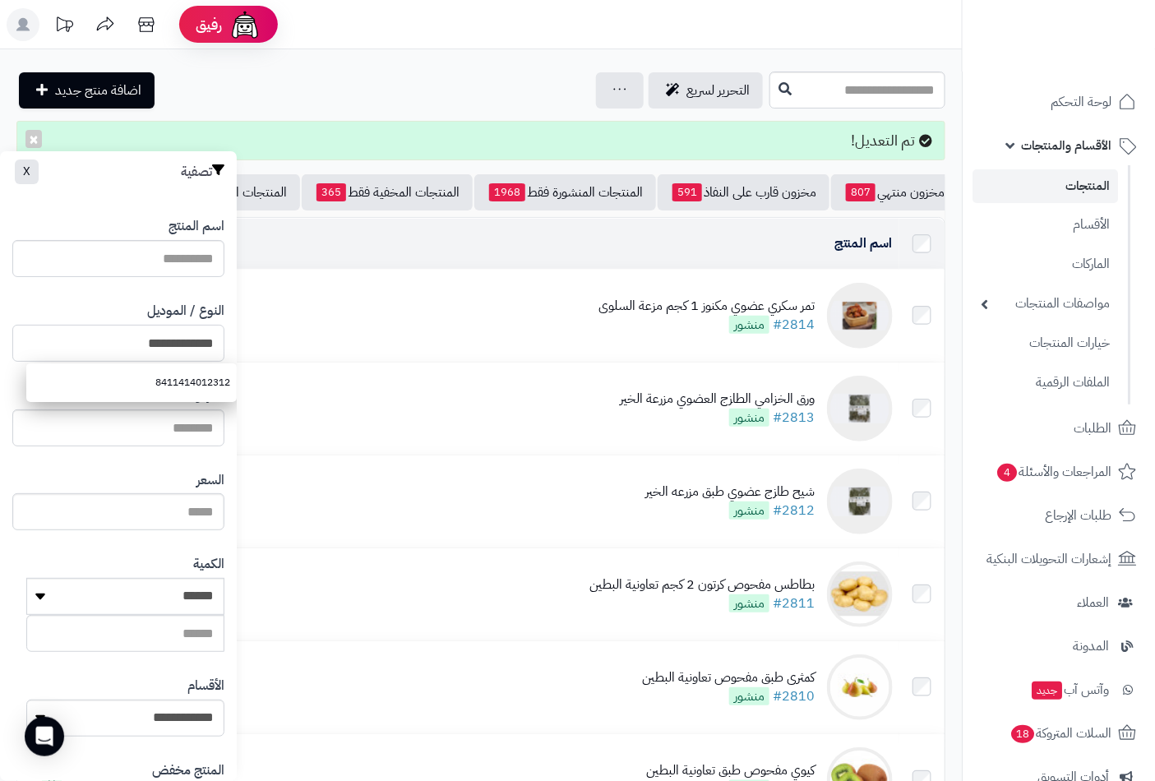
scroll to position [225, 0]
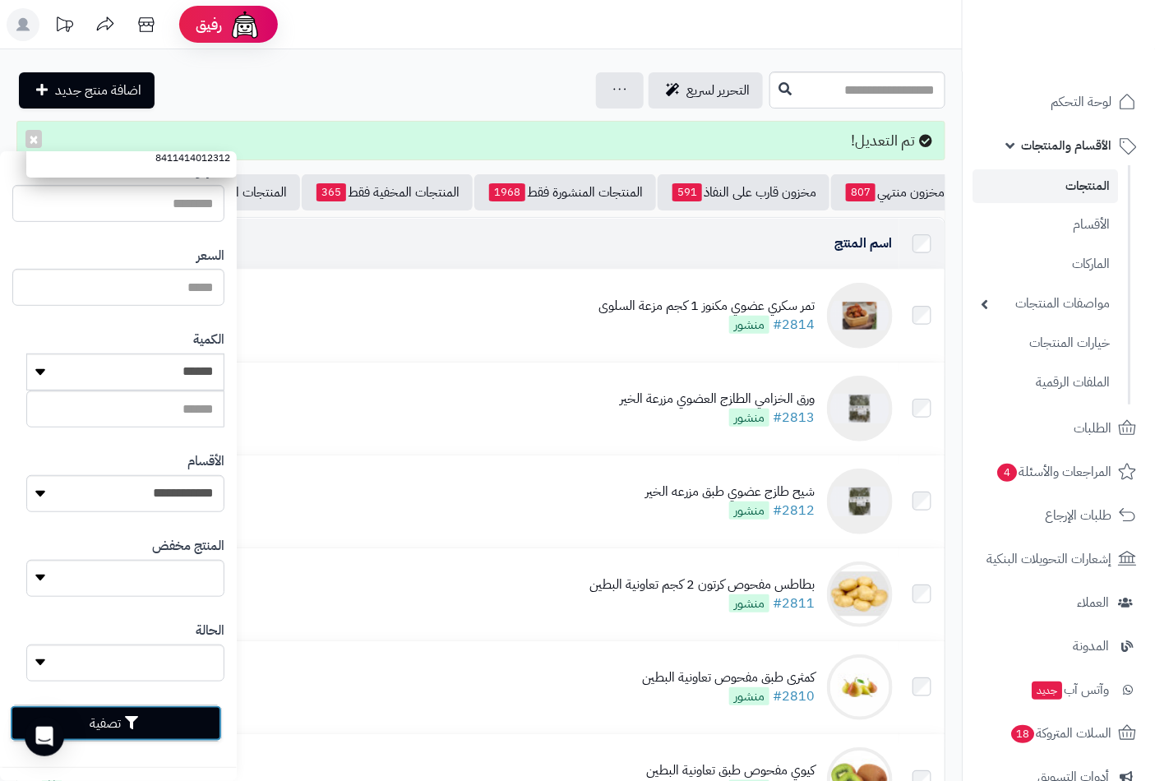
click at [159, 707] on button "تصفية" at bounding box center [116, 724] width 212 height 36
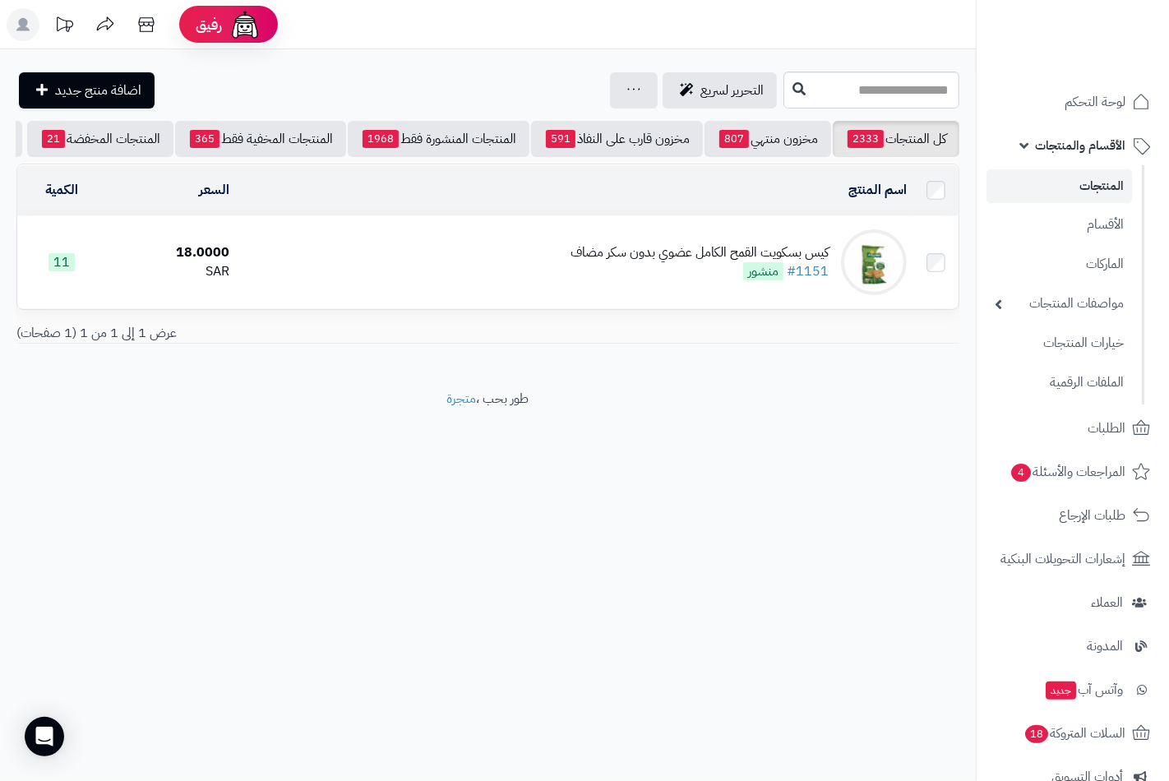
click at [609, 262] on div "كيس بسكويت القمح الكامل عضوي بدون سكر مضاف" at bounding box center [700, 252] width 258 height 19
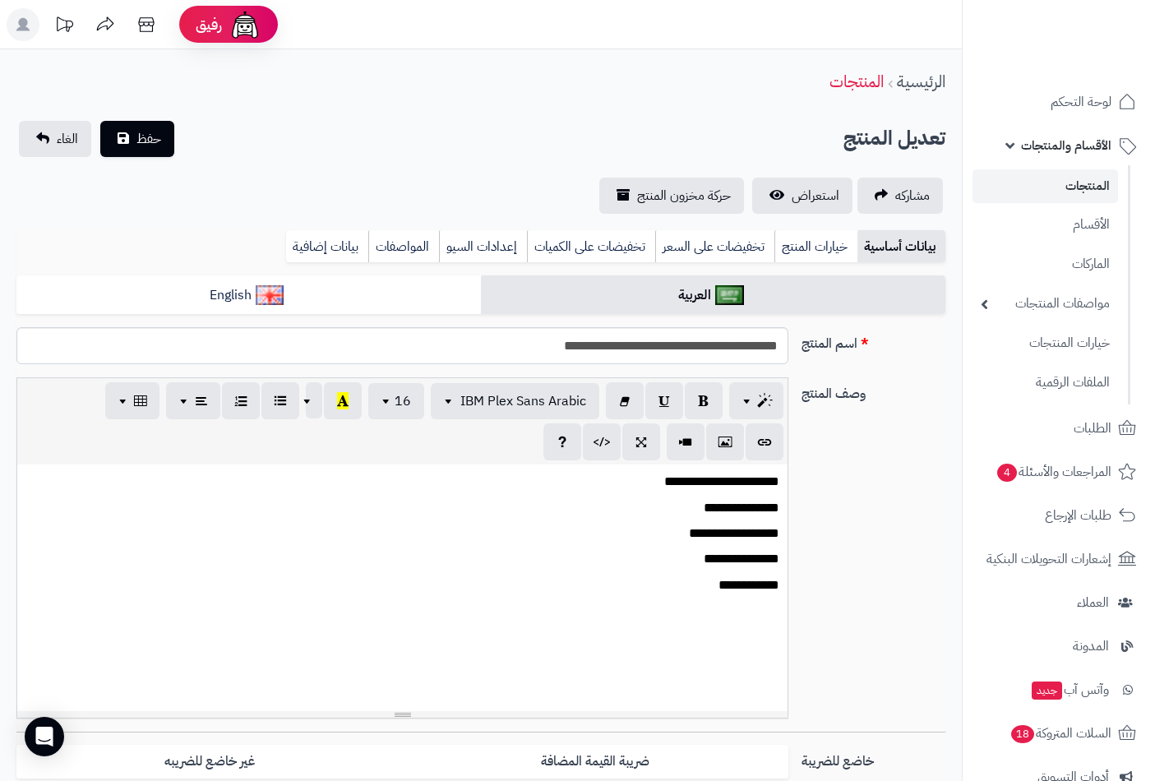
scroll to position [365, 0]
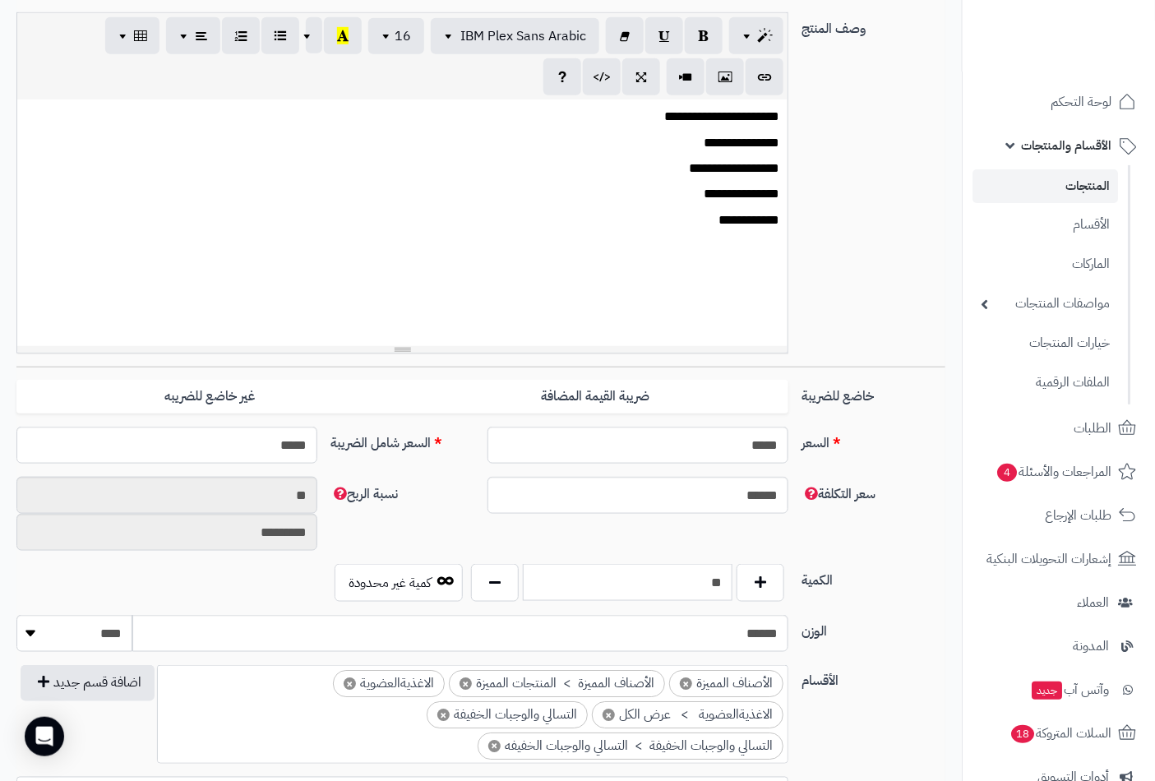
click at [687, 569] on input "**" at bounding box center [628, 582] width 210 height 37
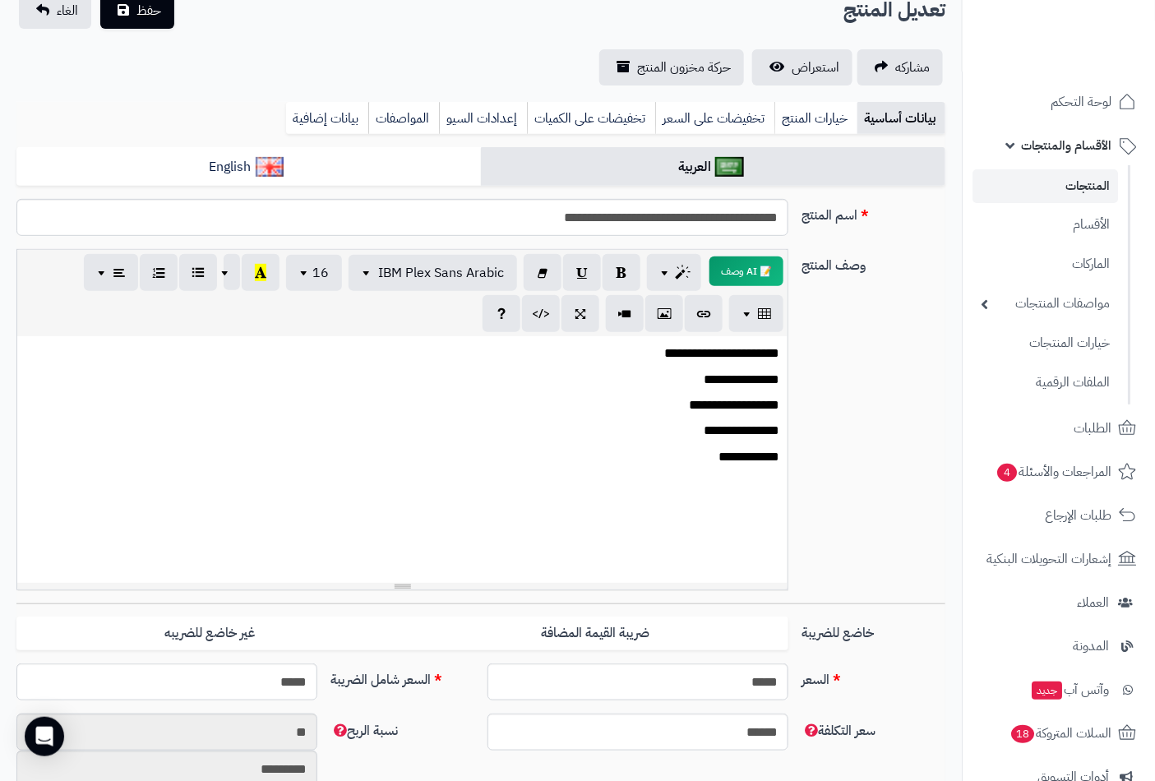
scroll to position [0, 0]
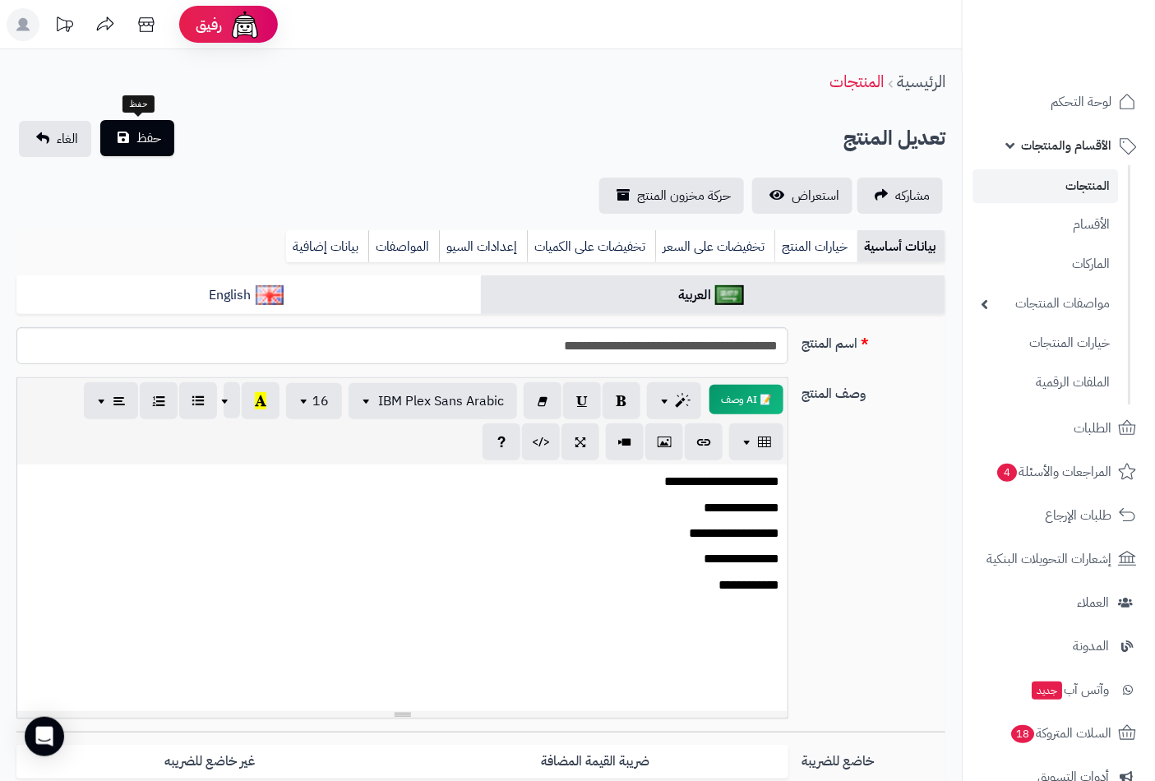
type input "*"
click at [152, 136] on span "حفظ" at bounding box center [149, 138] width 25 height 20
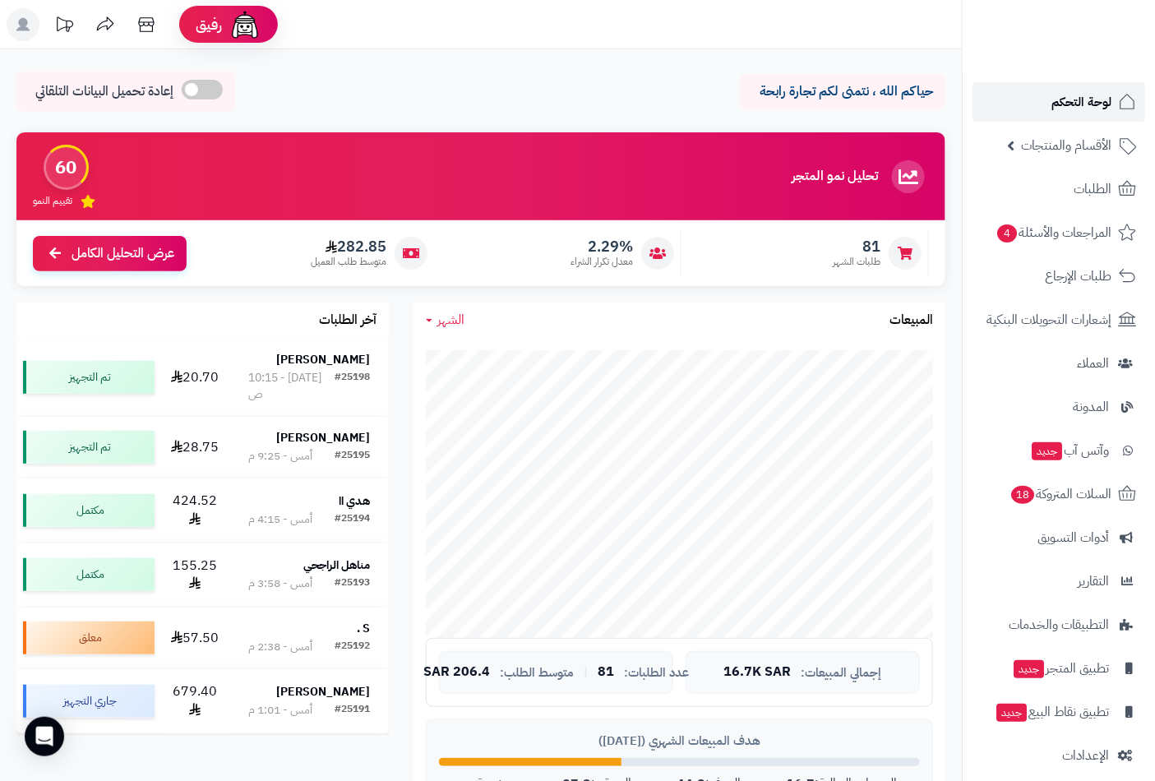
click at [1094, 100] on span "لوحة التحكم" at bounding box center [1082, 101] width 60 height 23
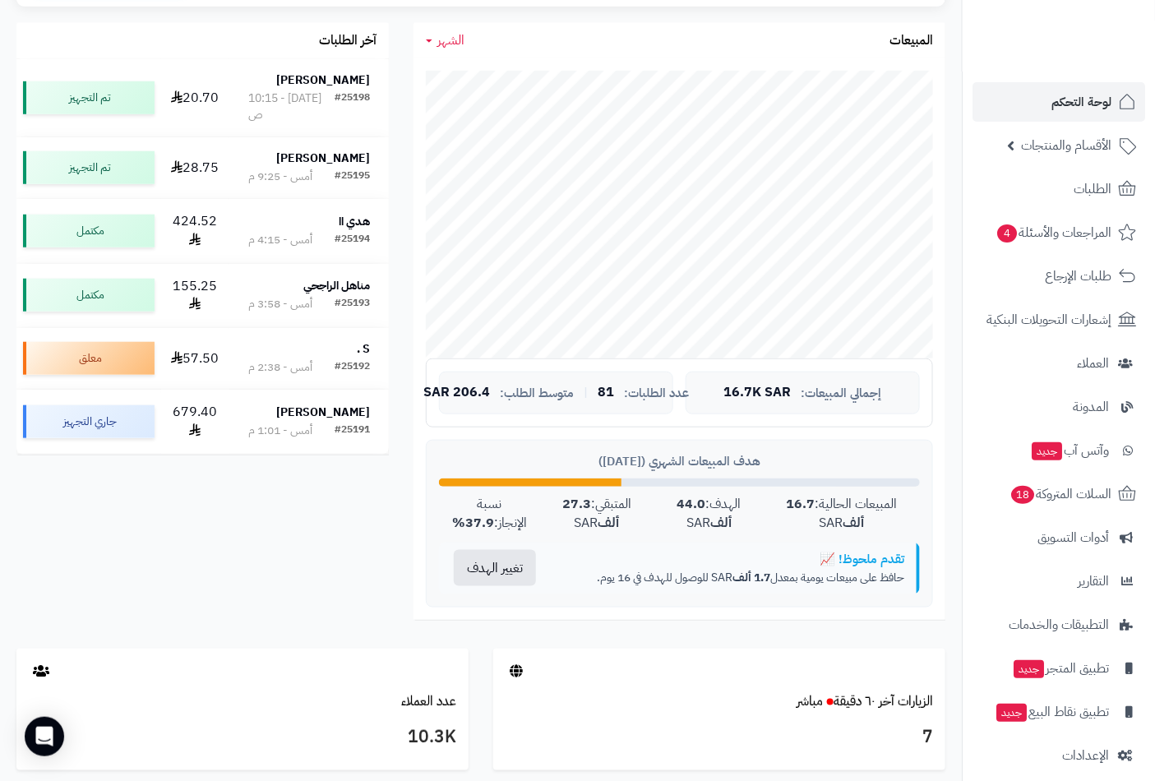
scroll to position [140, 0]
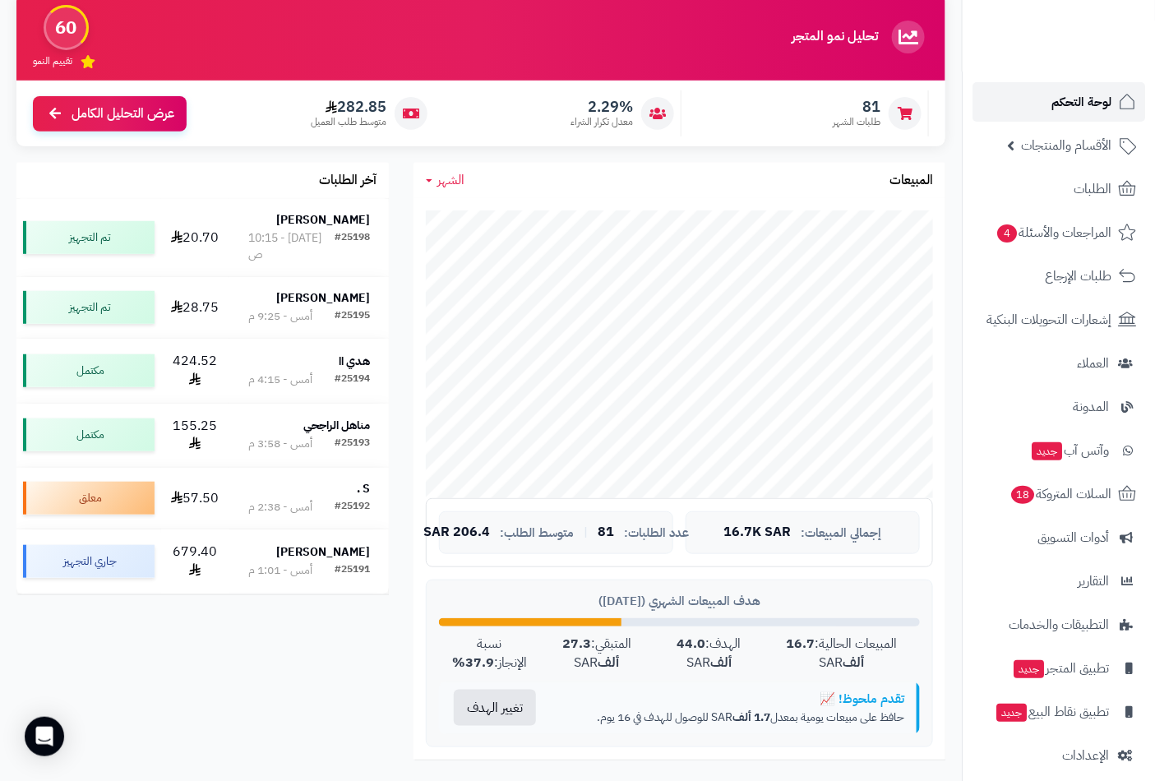
click at [1066, 101] on span "لوحة التحكم" at bounding box center [1082, 101] width 60 height 23
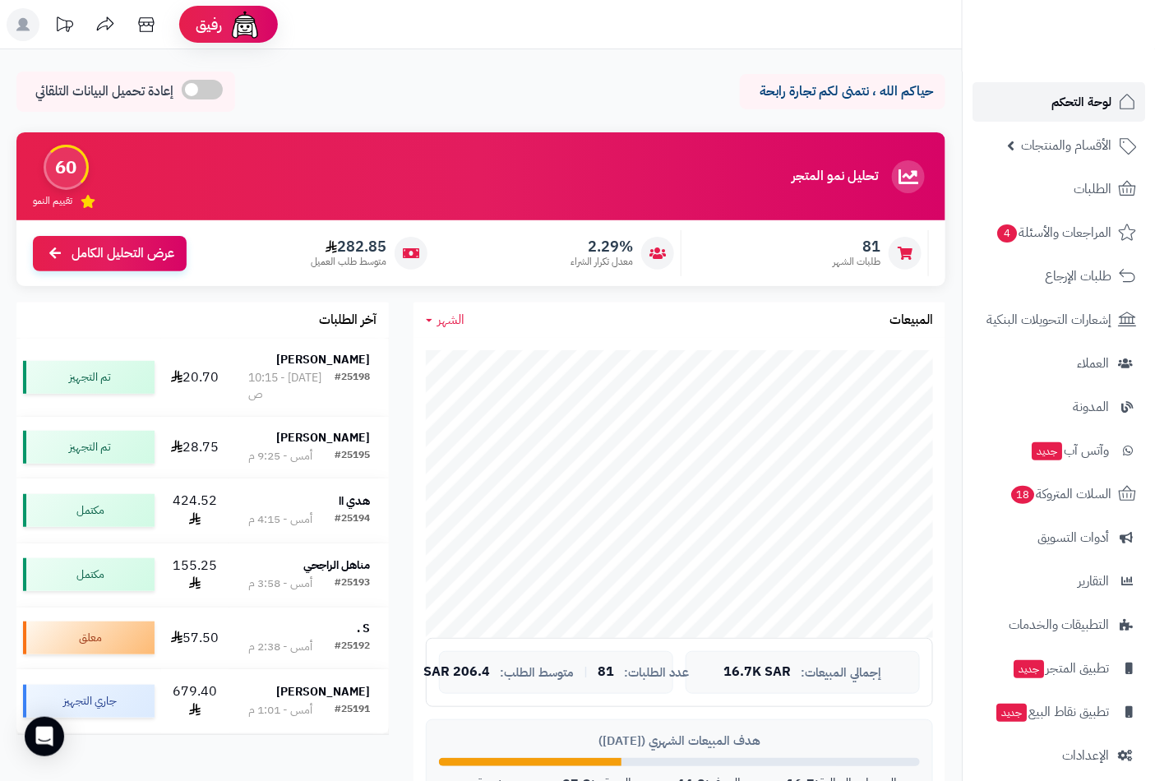
click at [1072, 97] on span "لوحة التحكم" at bounding box center [1082, 101] width 60 height 23
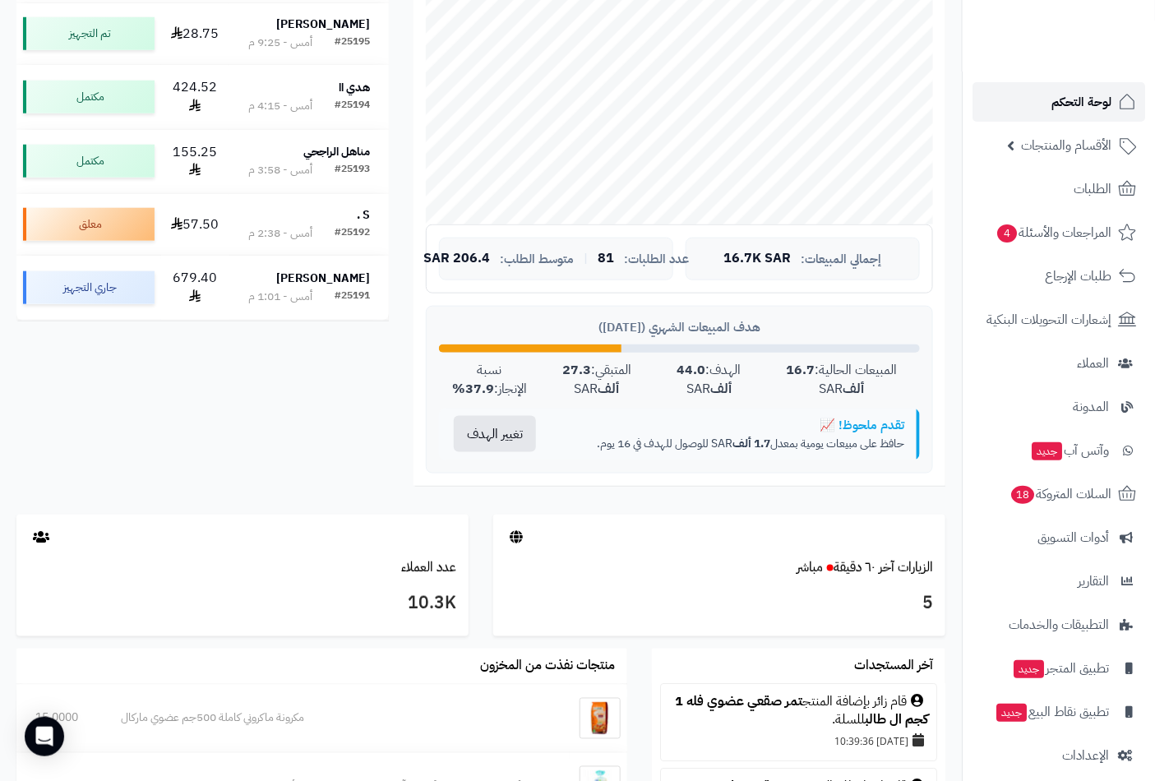
click at [1089, 109] on span "لوحة التحكم" at bounding box center [1082, 101] width 60 height 23
